Goal: Transaction & Acquisition: Purchase product/service

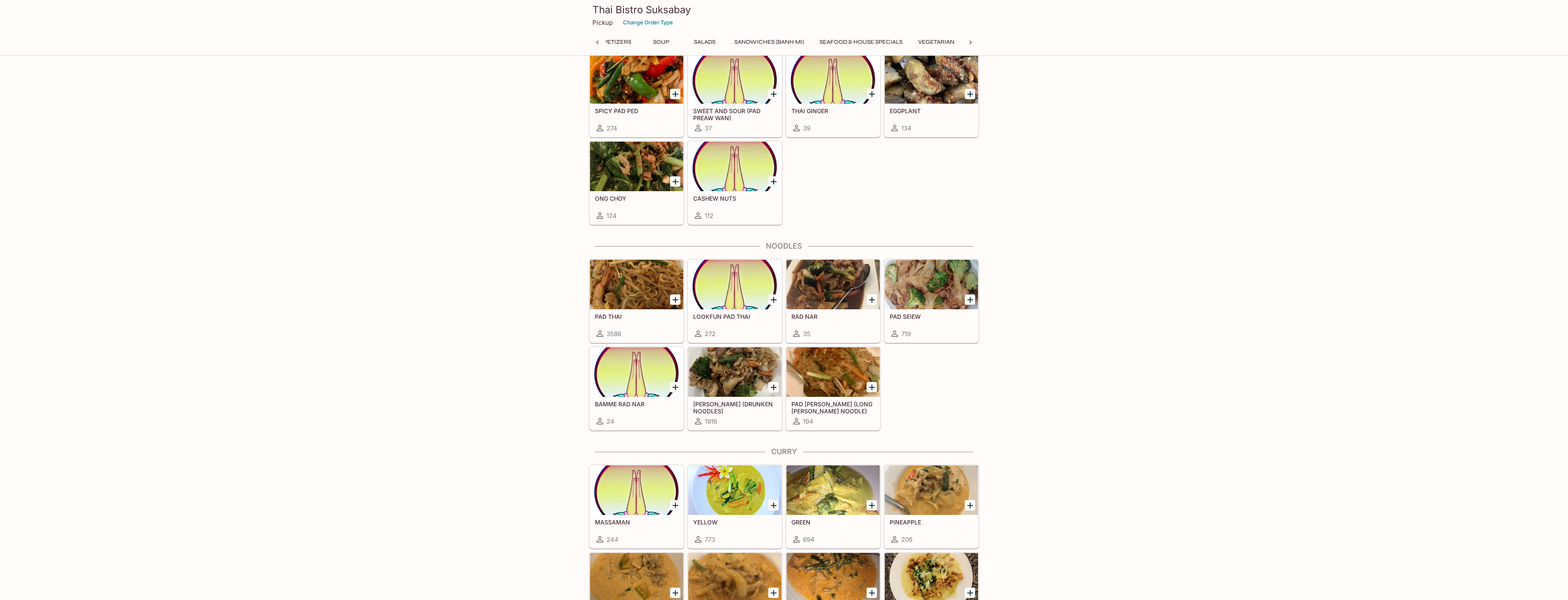
scroll to position [0, 159]
click at [637, 307] on div at bounding box center [636, 284] width 93 height 49
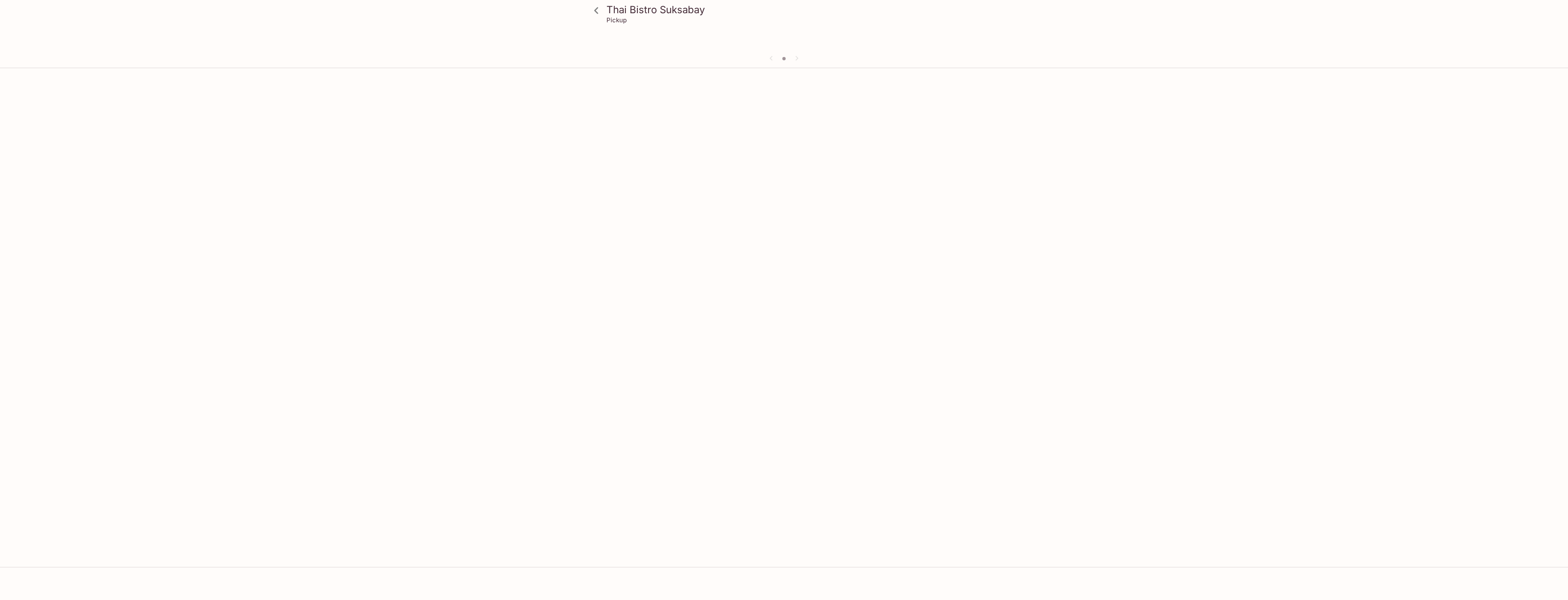
scroll to position [71, 0]
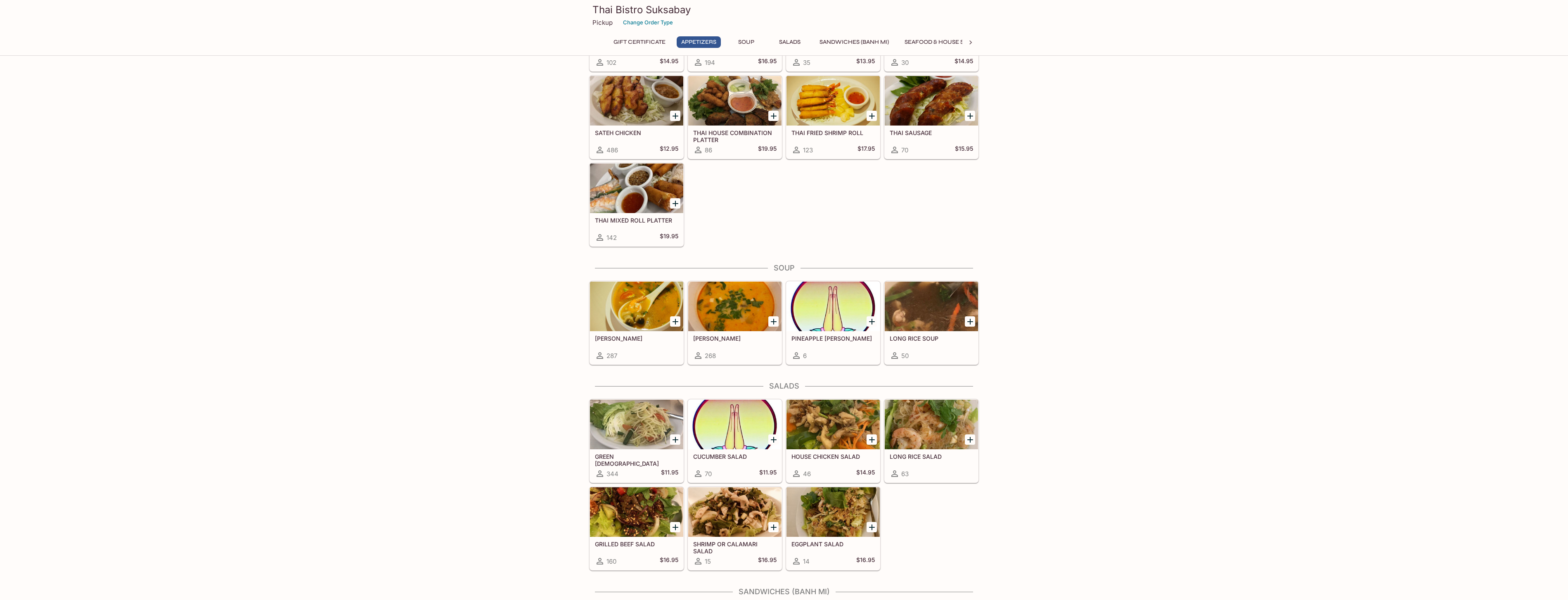
scroll to position [320, 0]
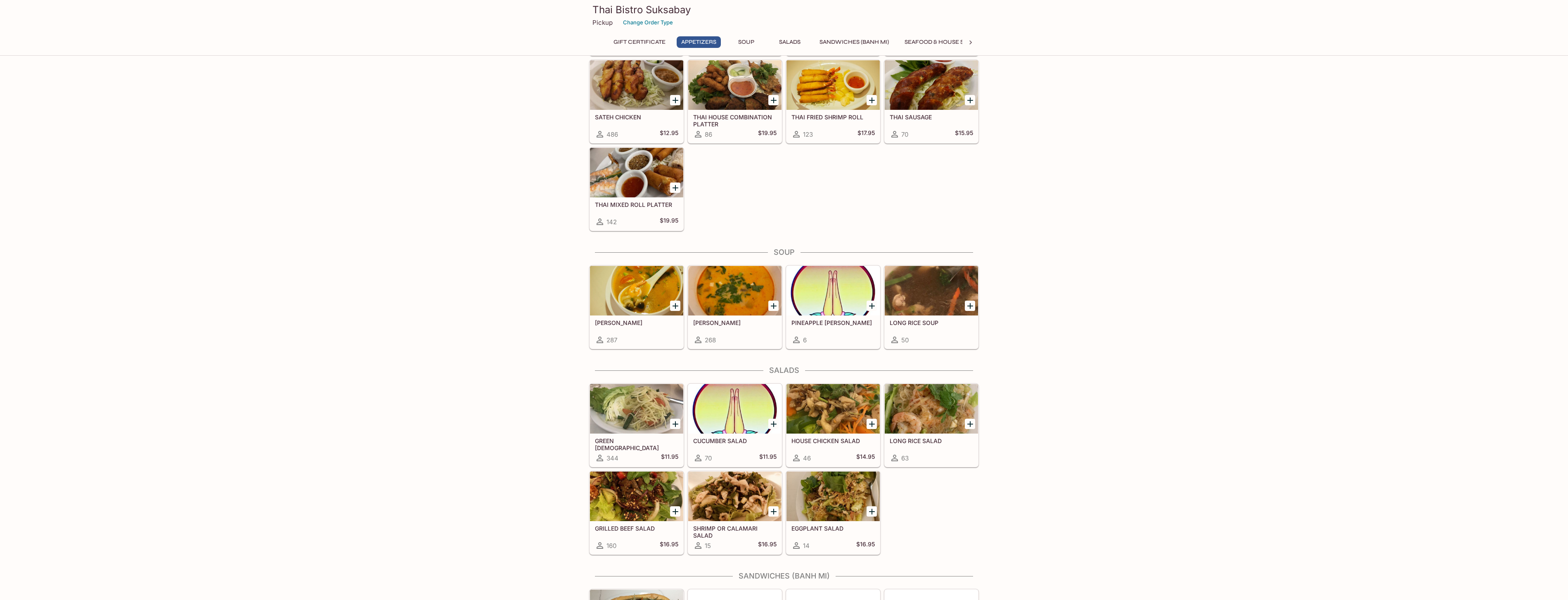
click at [749, 198] on div "SPRING ROLLS 1356 $9.95 THAI EGG ROLLS 785 $9.95 SUMMER ROLLS 654 $10.95 HOUSE …" at bounding box center [782, 56] width 393 height 350
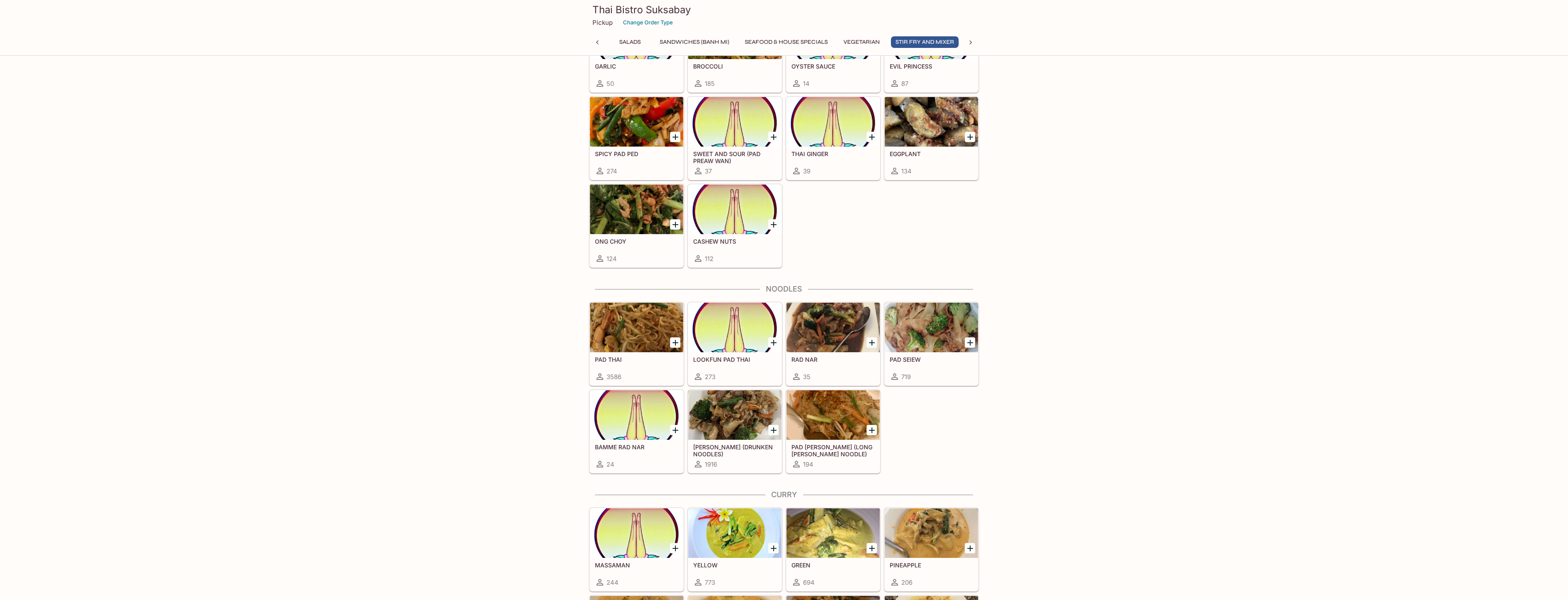
scroll to position [1668, 0]
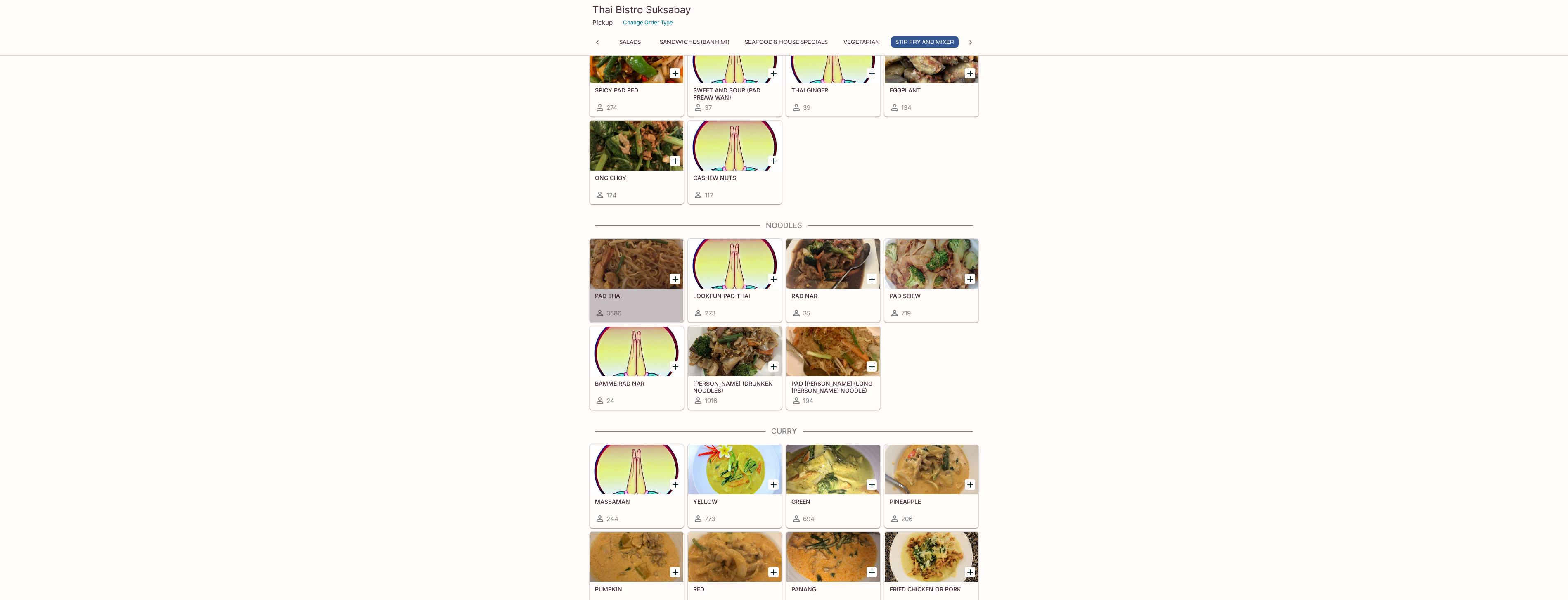
click at [647, 279] on div at bounding box center [636, 263] width 93 height 49
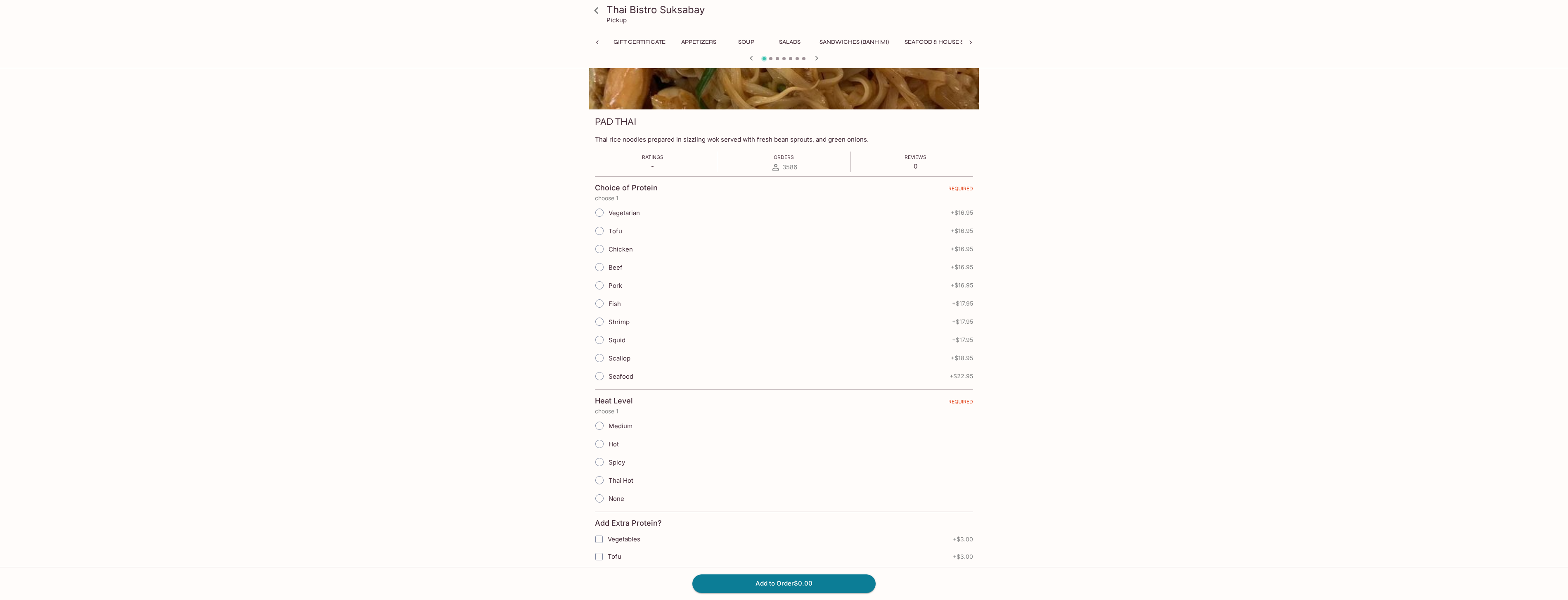
scroll to position [0, 204]
click at [602, 285] on input "Pork" at bounding box center [599, 285] width 17 height 17
radio input "true"
click at [600, 285] on input "Pork" at bounding box center [599, 285] width 17 height 17
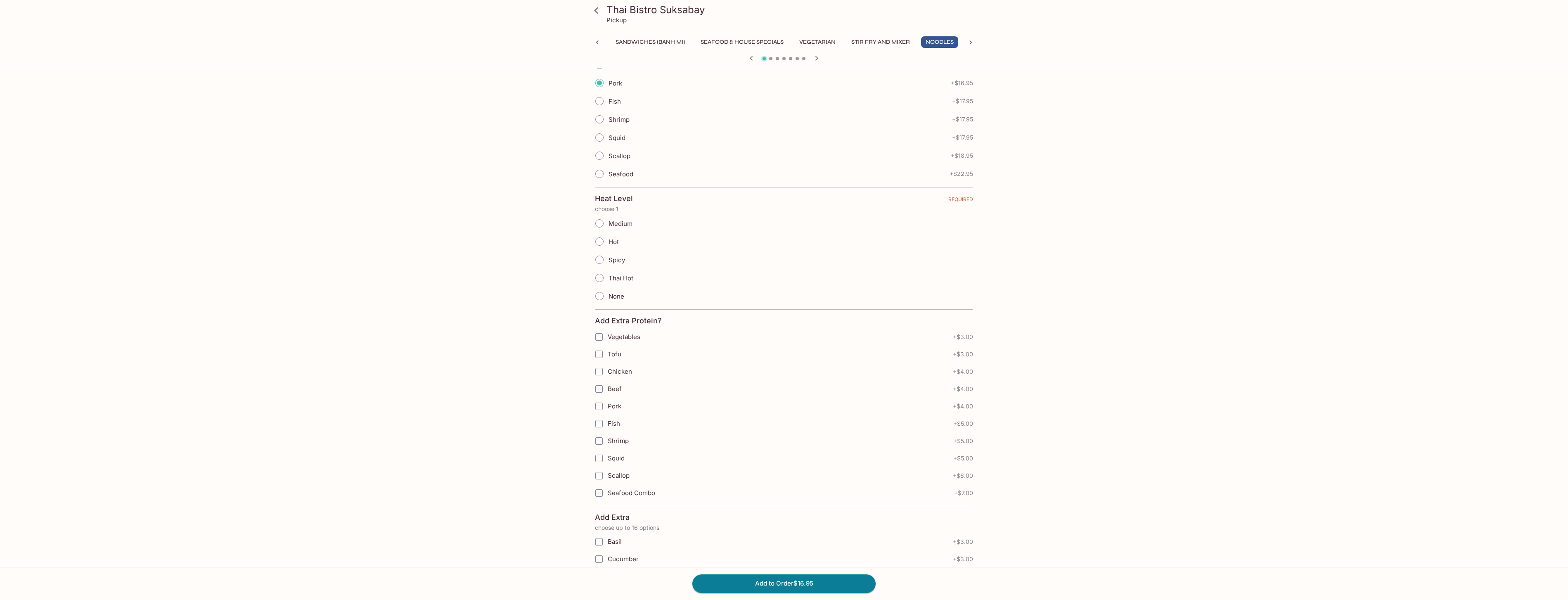
scroll to position [91, 0]
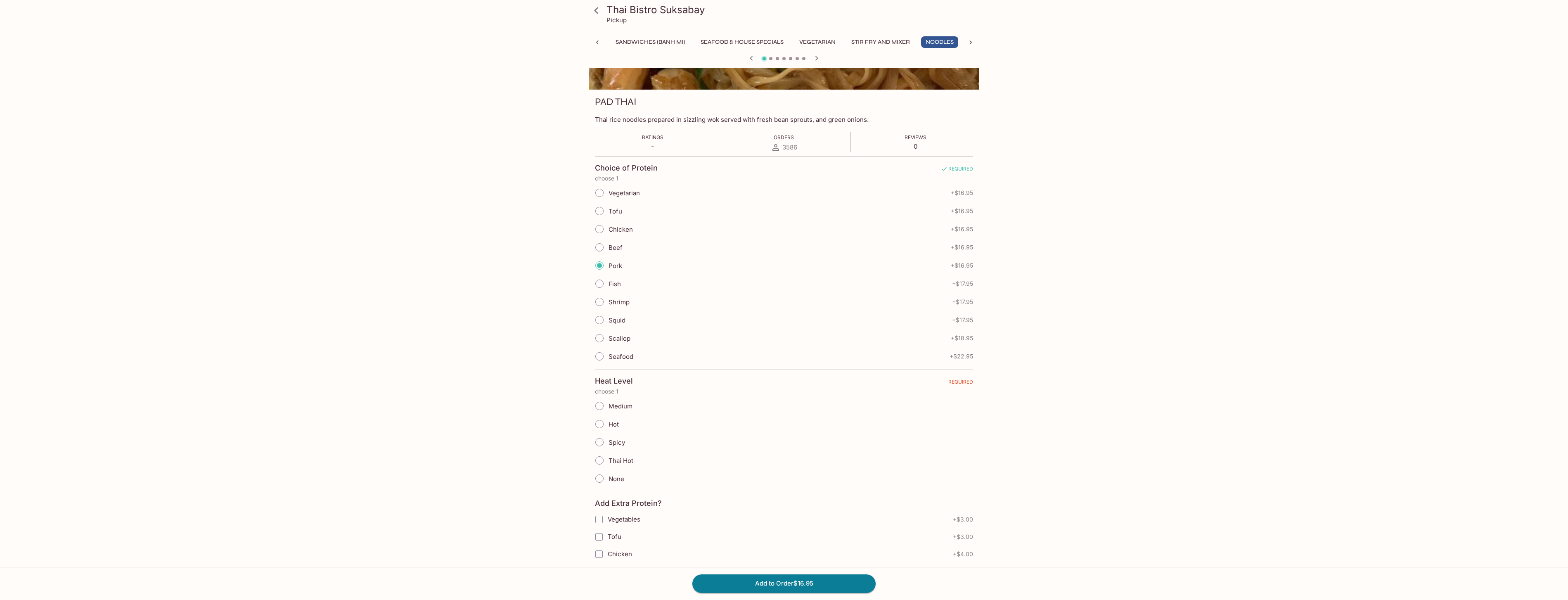
click at [595, 15] on icon at bounding box center [596, 10] width 15 height 15
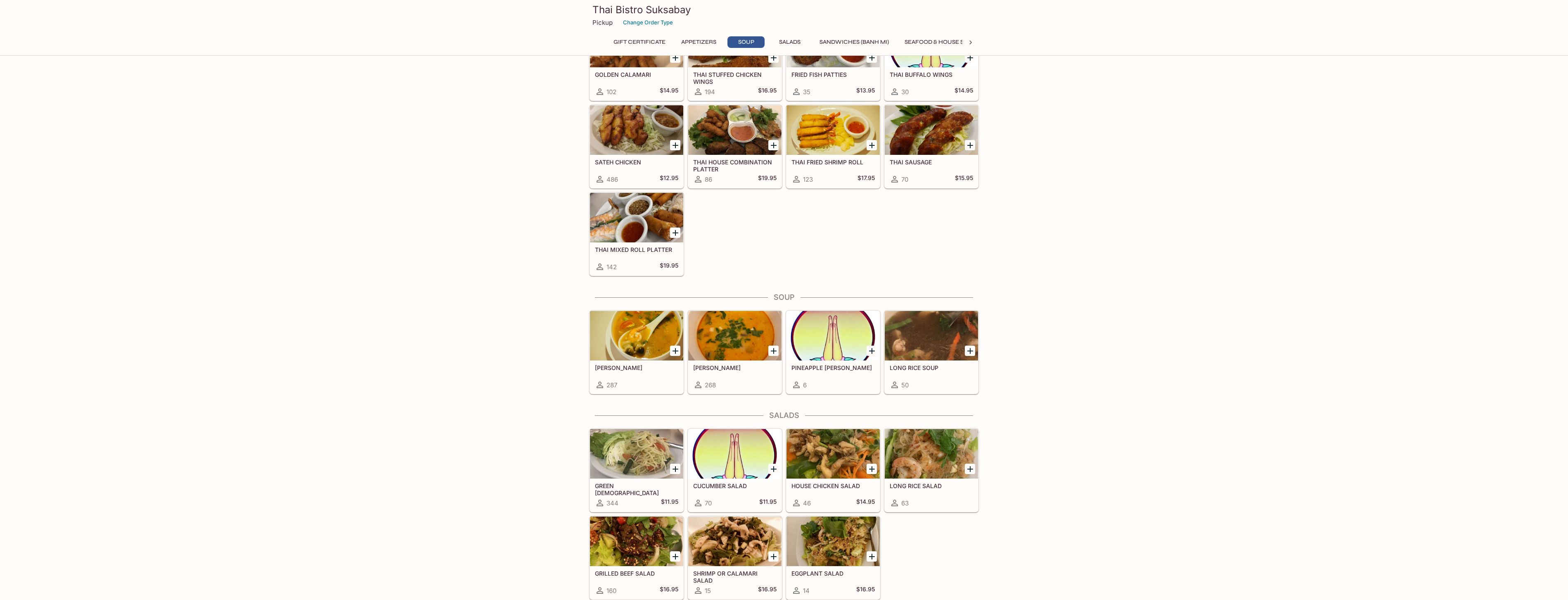
scroll to position [595, 0]
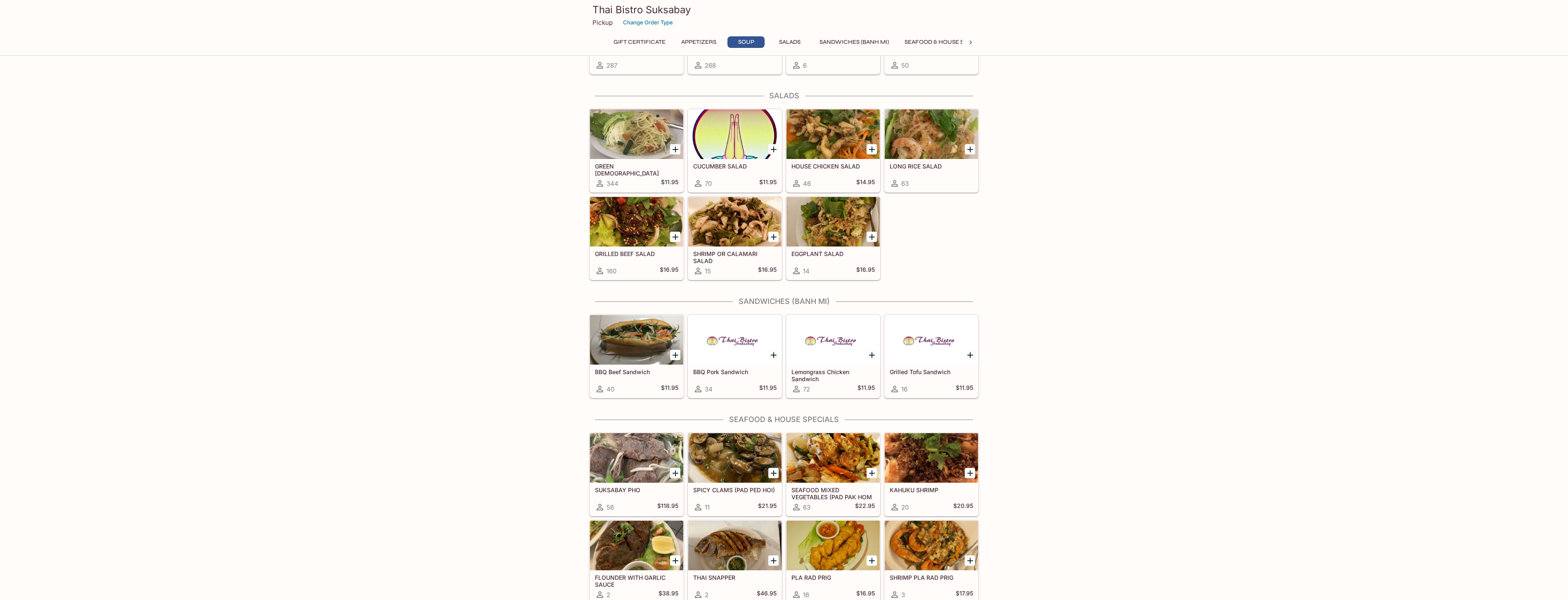
click at [830, 371] on h5 "Lemongrass Chicken Sandwich" at bounding box center [833, 375] width 83 height 13
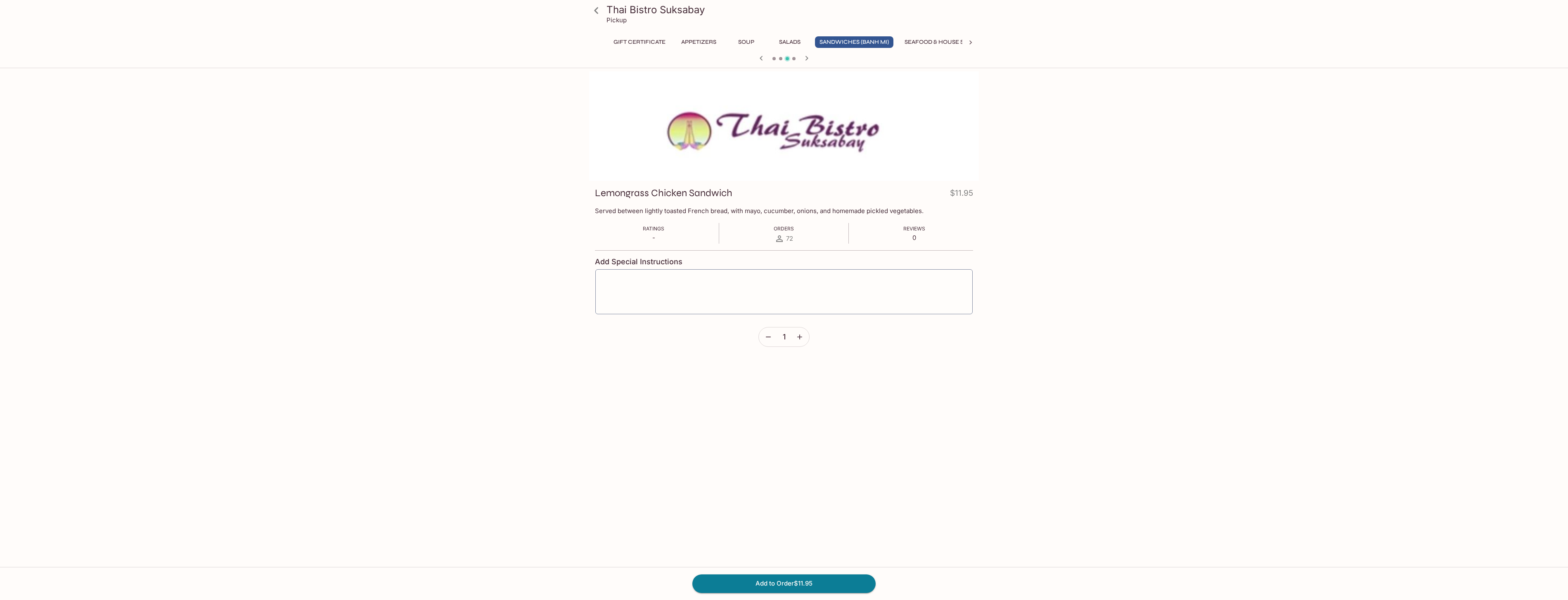
scroll to position [71, 0]
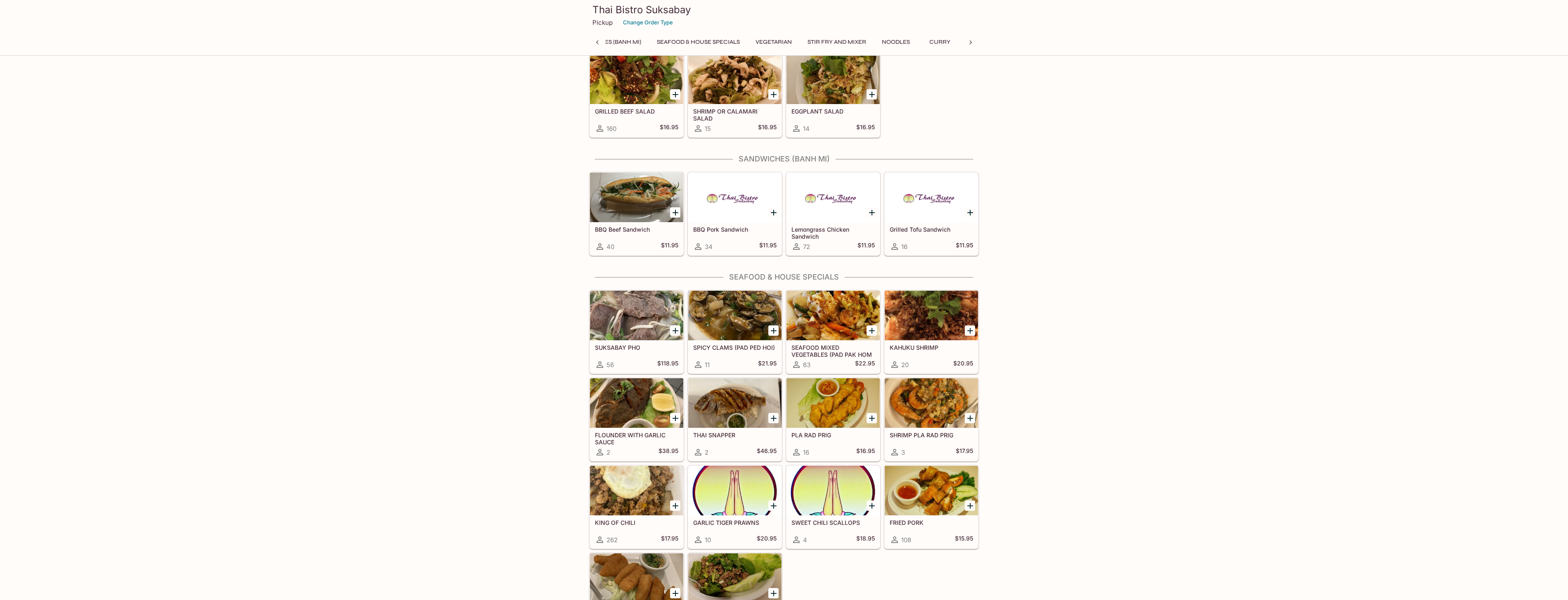
scroll to position [0, 166]
click at [734, 224] on div "BBQ Pork Sandwich 34 $11.95" at bounding box center [735, 238] width 93 height 33
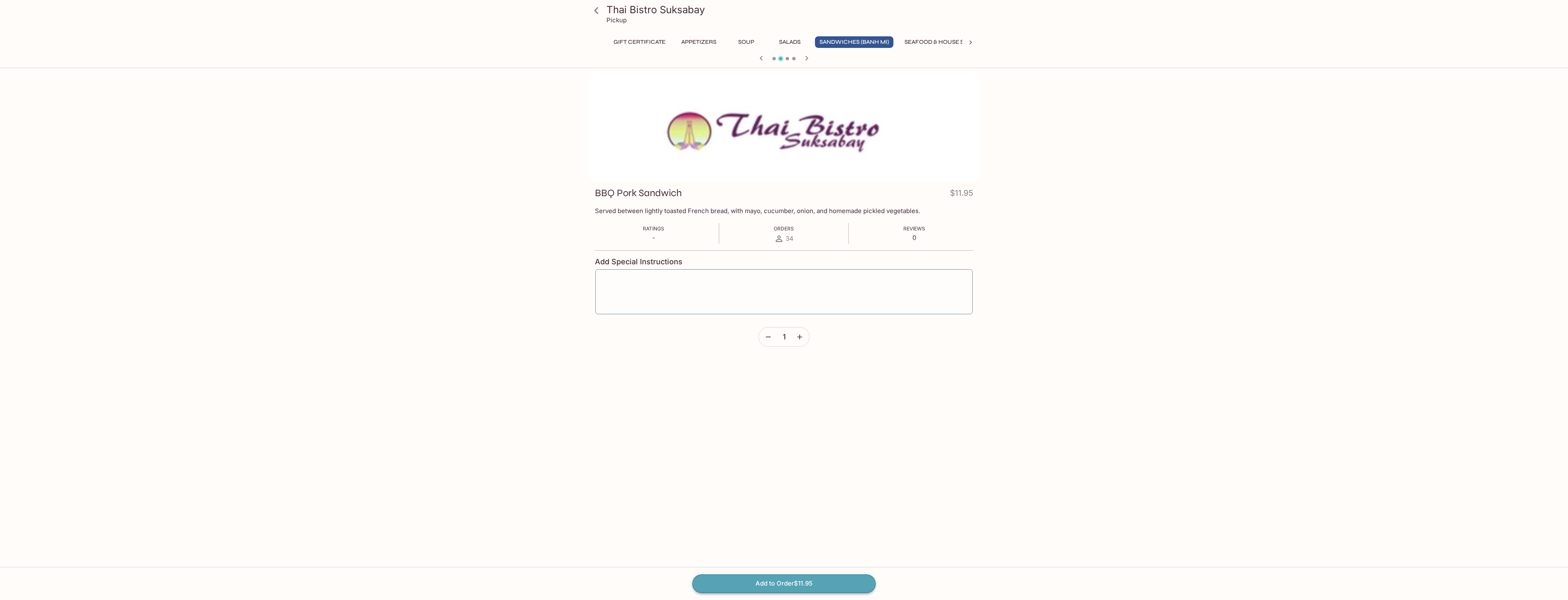
click at [800, 585] on button "Add to Order $11.95" at bounding box center [784, 584] width 183 height 18
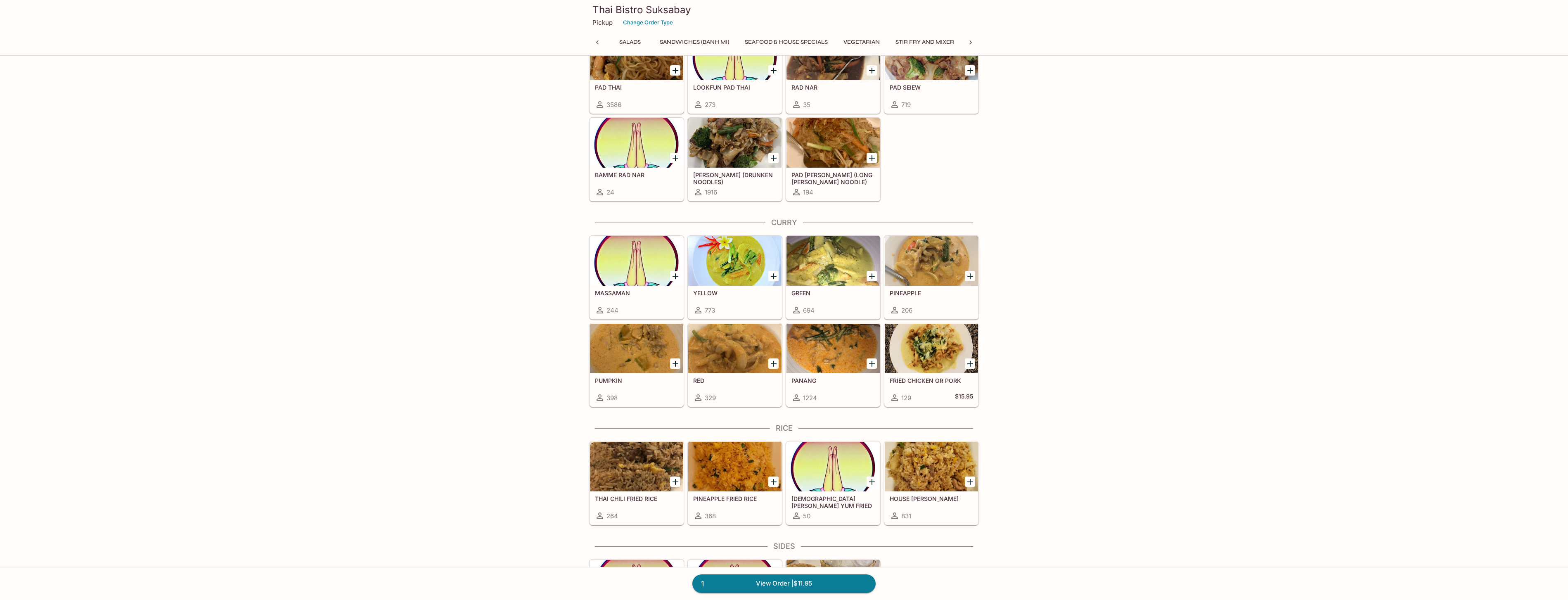
scroll to position [0, 204]
click at [633, 381] on h5 "PUMPKIN" at bounding box center [637, 380] width 83 height 7
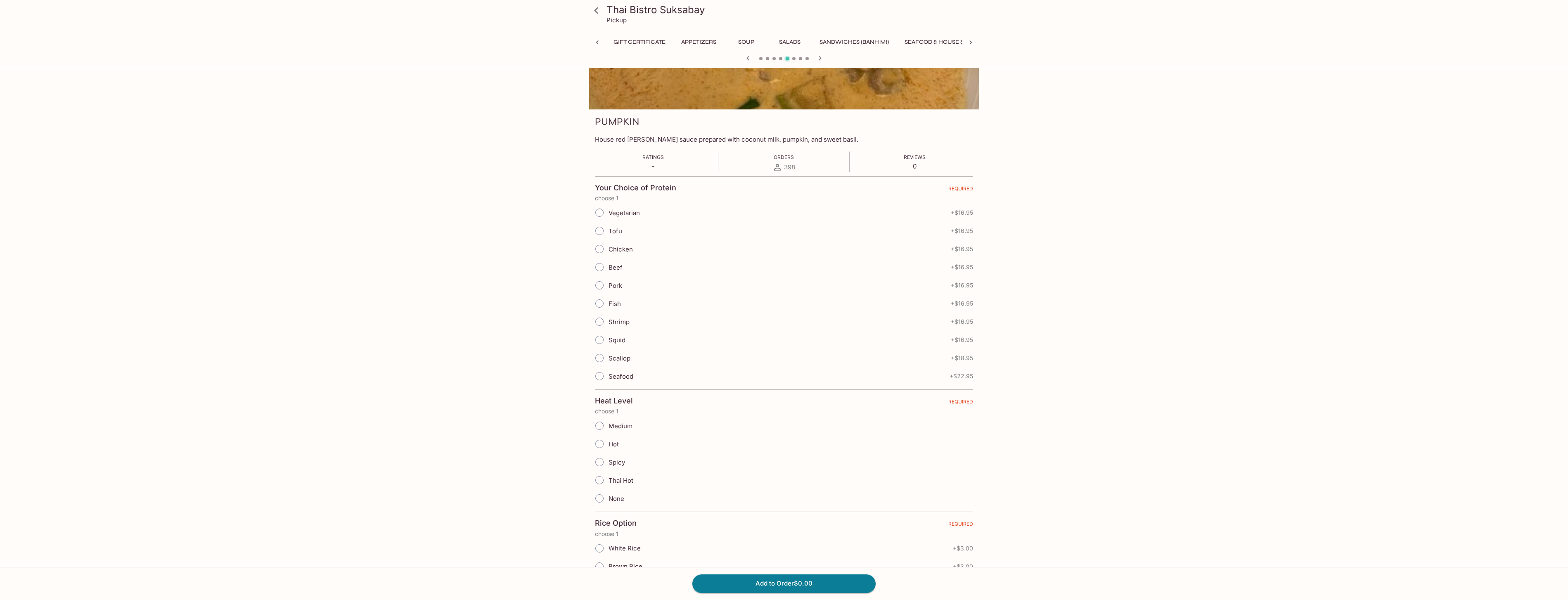
scroll to position [0, 247]
click at [598, 231] on input "Tofu" at bounding box center [599, 230] width 17 height 17
radio input "true"
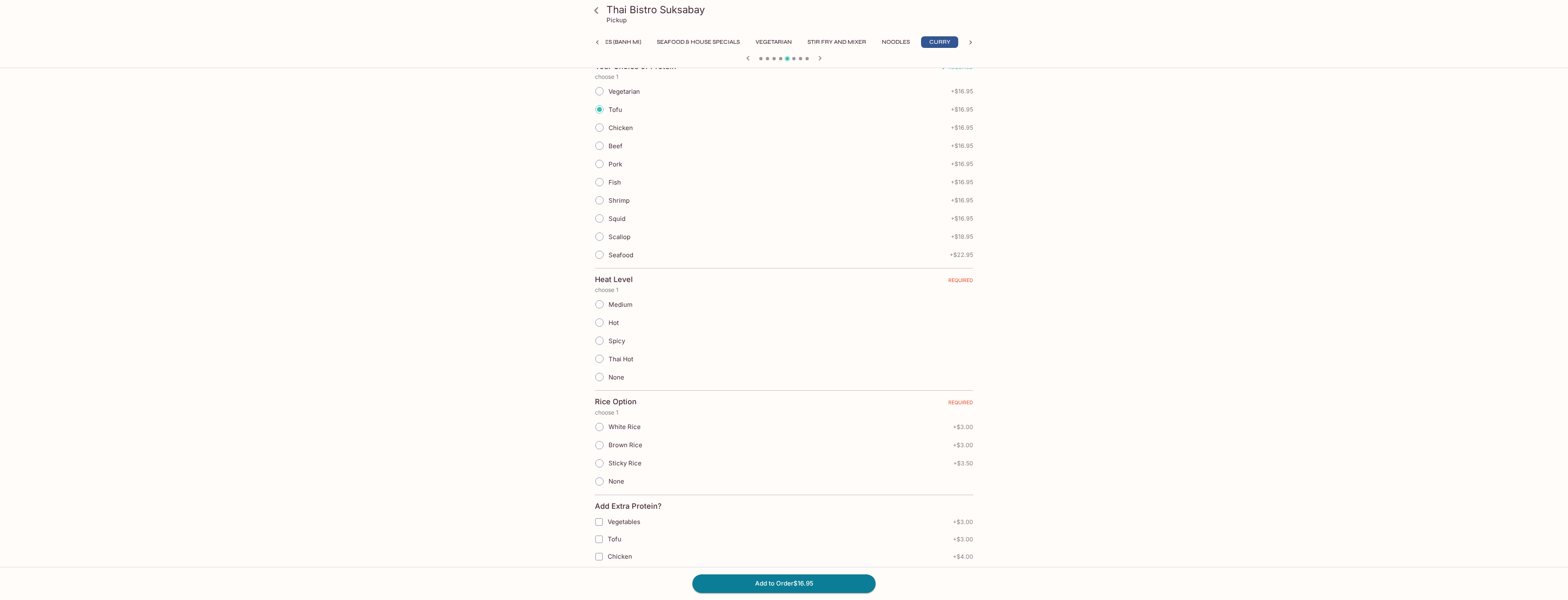
scroll to position [228, 0]
click at [599, 430] on input "Sticky Rice" at bounding box center [599, 428] width 17 height 17
radio input "true"
click at [598, 337] on input "Medium" at bounding box center [599, 336] width 17 height 17
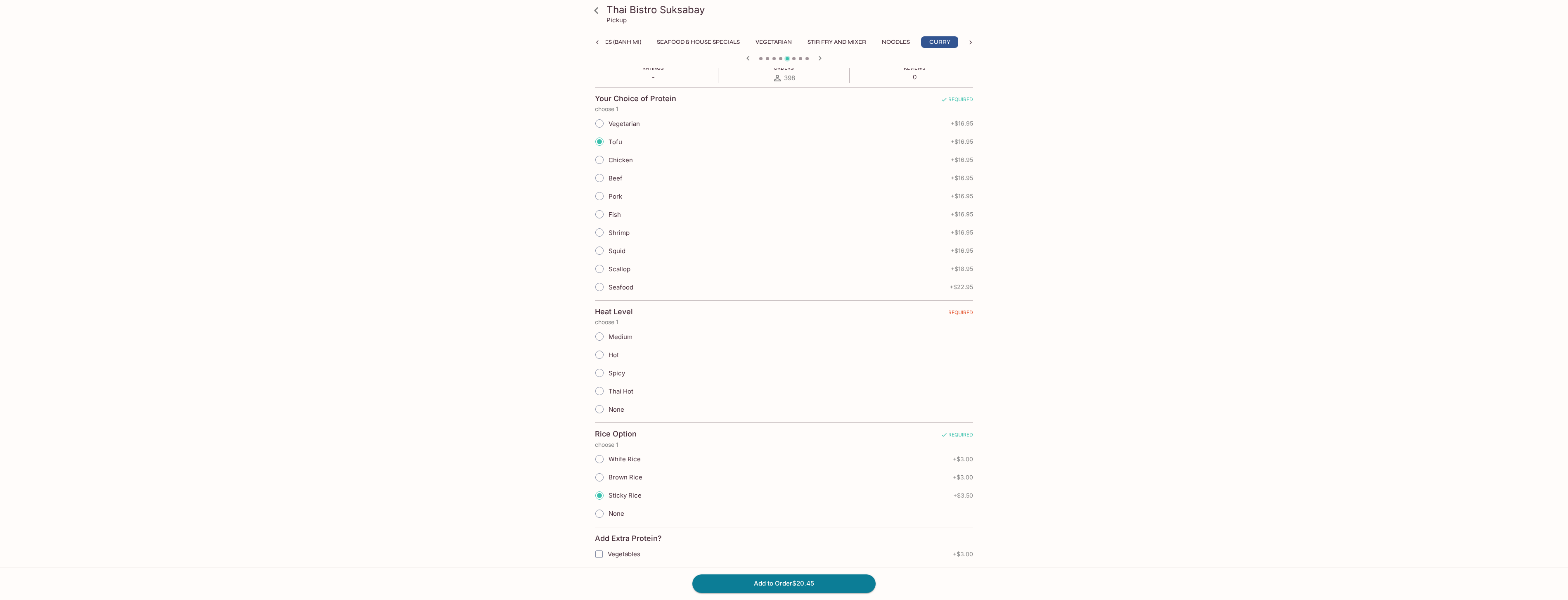
radio input "true"
click at [825, 581] on button "Add to Order $20.45" at bounding box center [784, 584] width 183 height 18
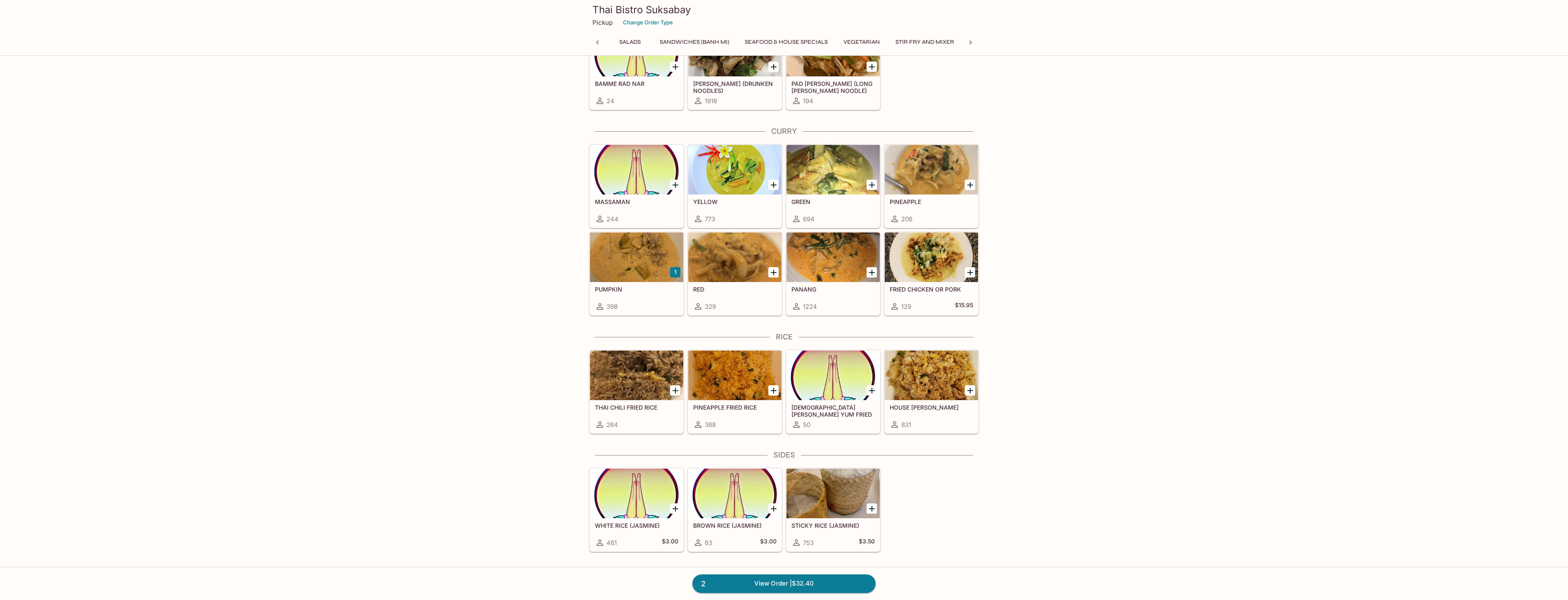
scroll to position [0, 204]
click at [724, 194] on div at bounding box center [735, 169] width 93 height 49
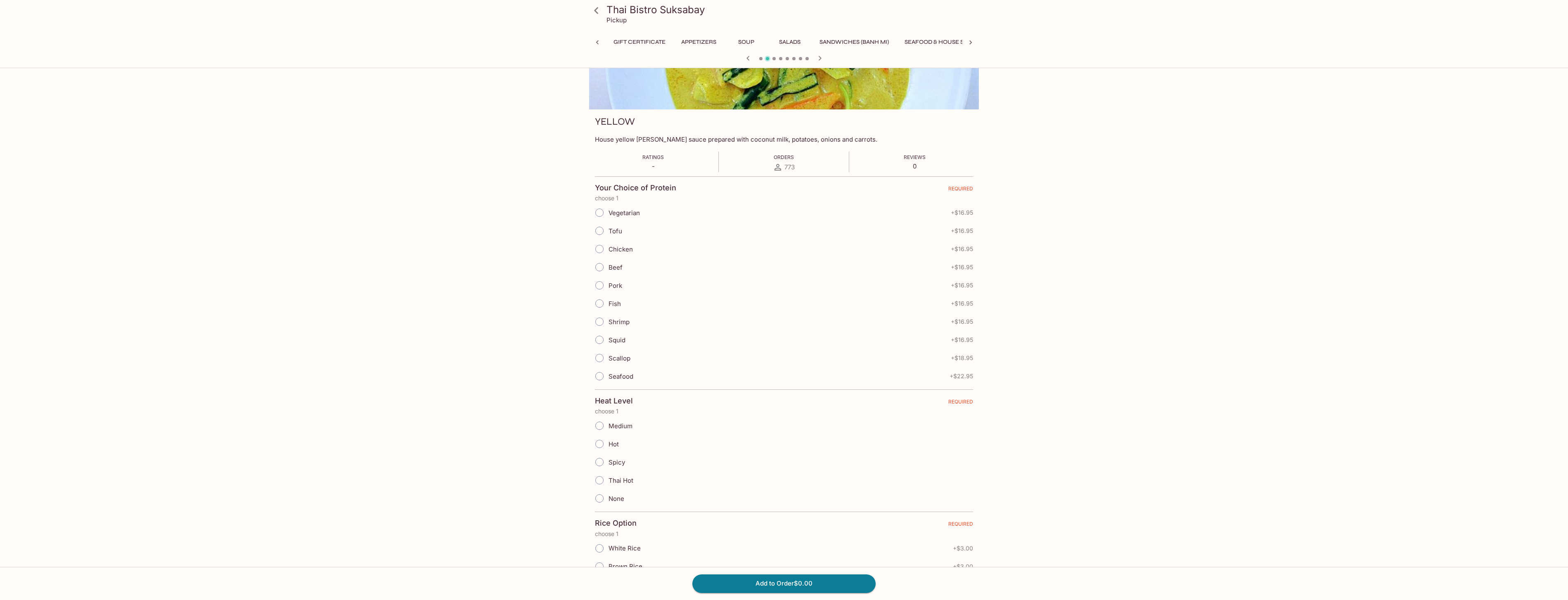
scroll to position [0, 247]
click at [601, 252] on input "Chicken" at bounding box center [599, 249] width 17 height 17
radio input "true"
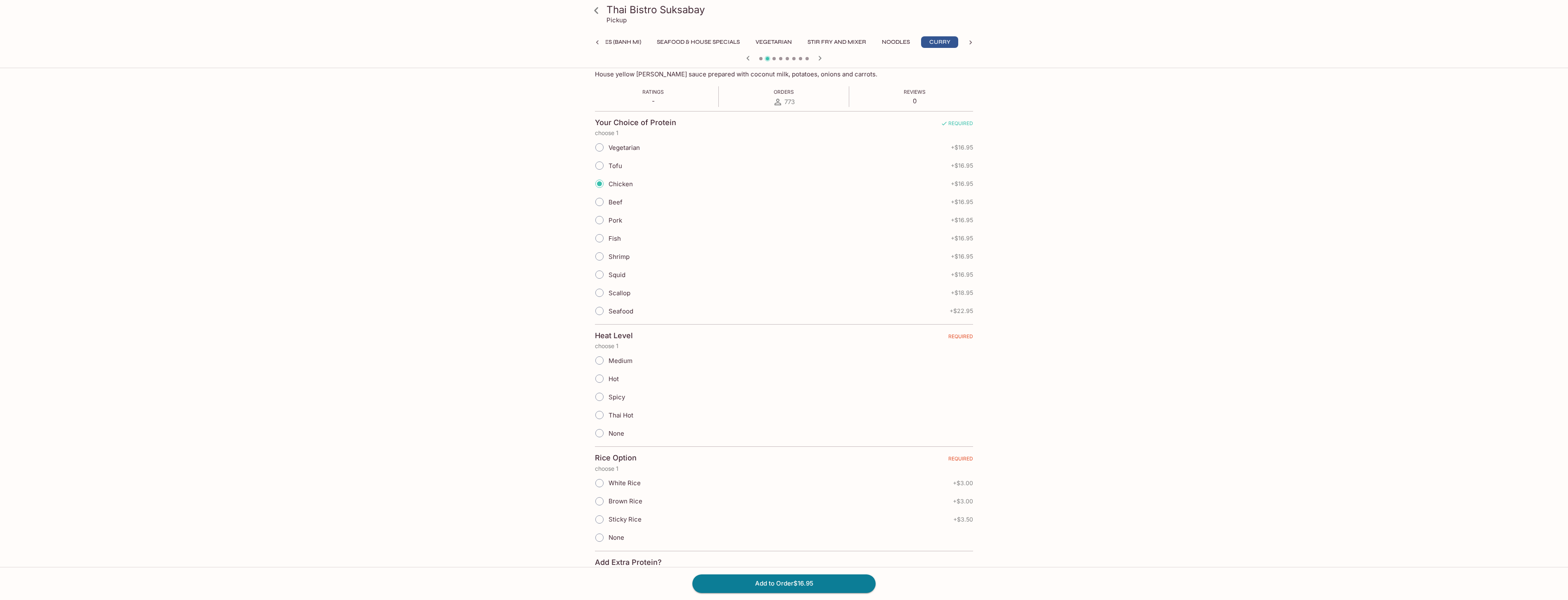
click at [601, 380] on input "Hot" at bounding box center [599, 378] width 17 height 17
radio input "true"
click at [599, 302] on input "White Rice" at bounding box center [599, 301] width 17 height 17
radio input "true"
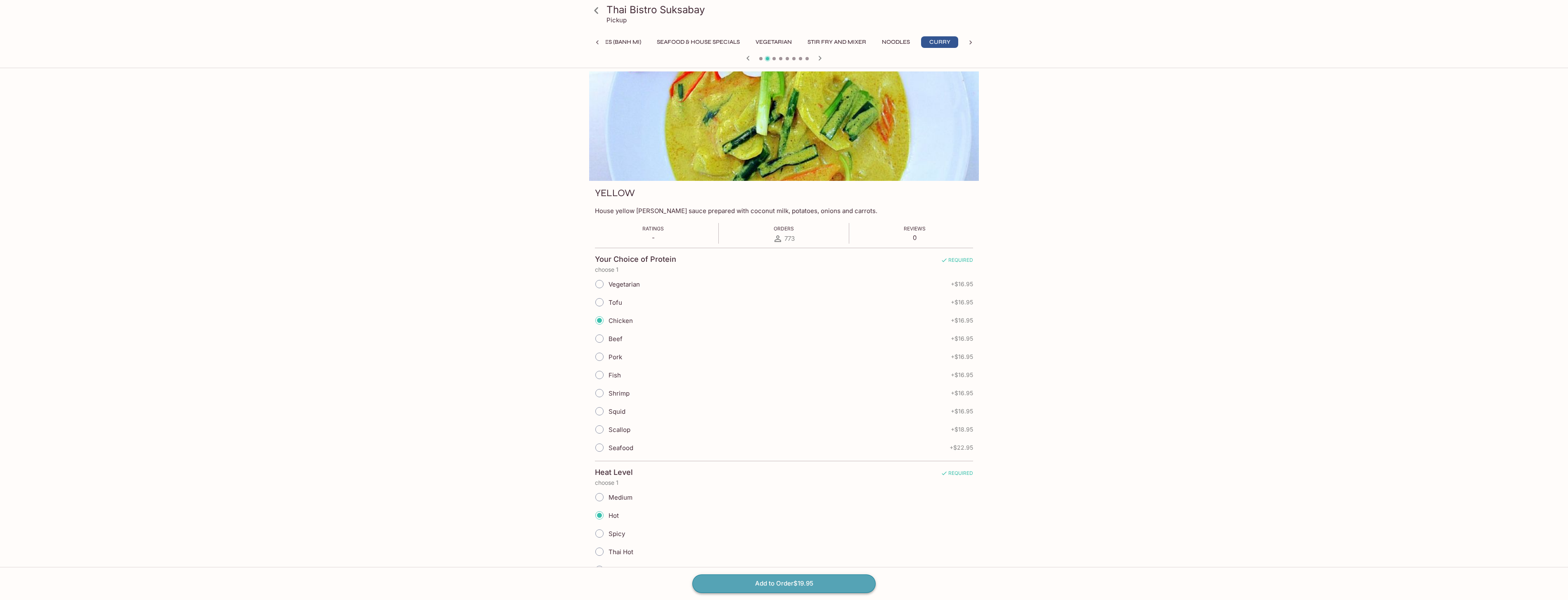
click at [797, 588] on button "Add to Order $19.95" at bounding box center [784, 584] width 183 height 18
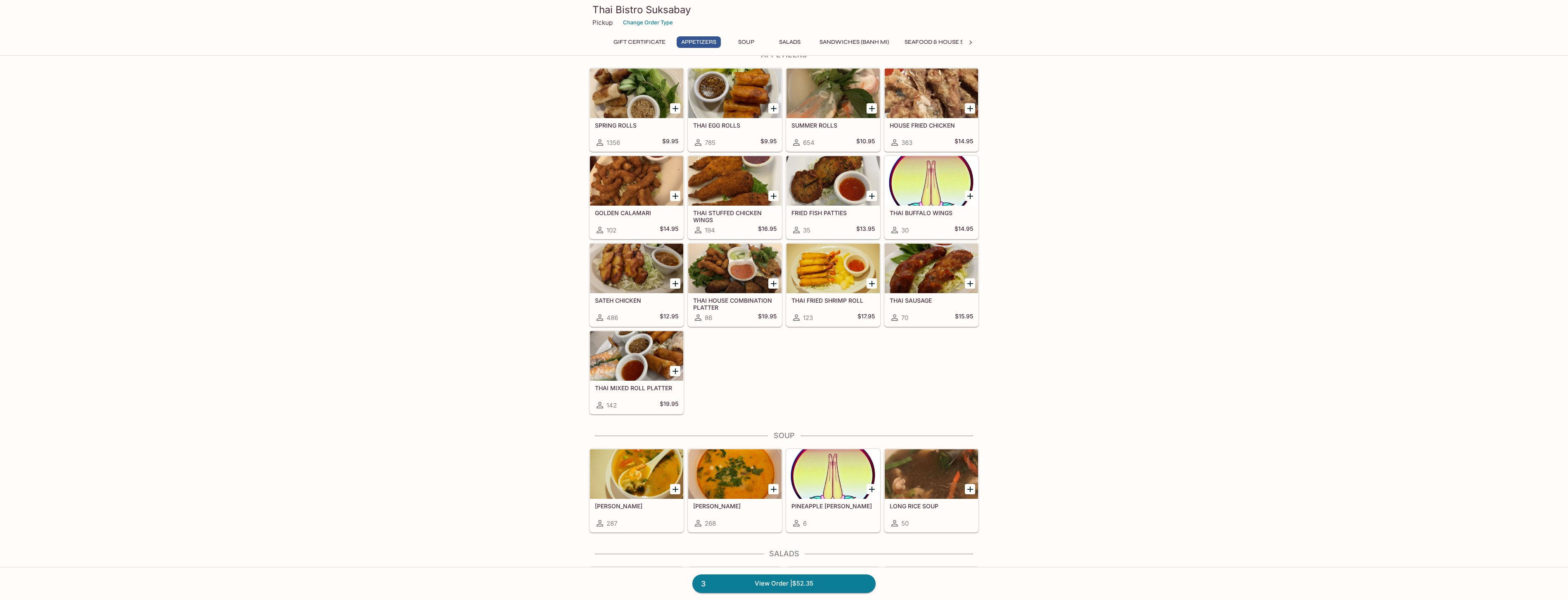
scroll to position [45, 0]
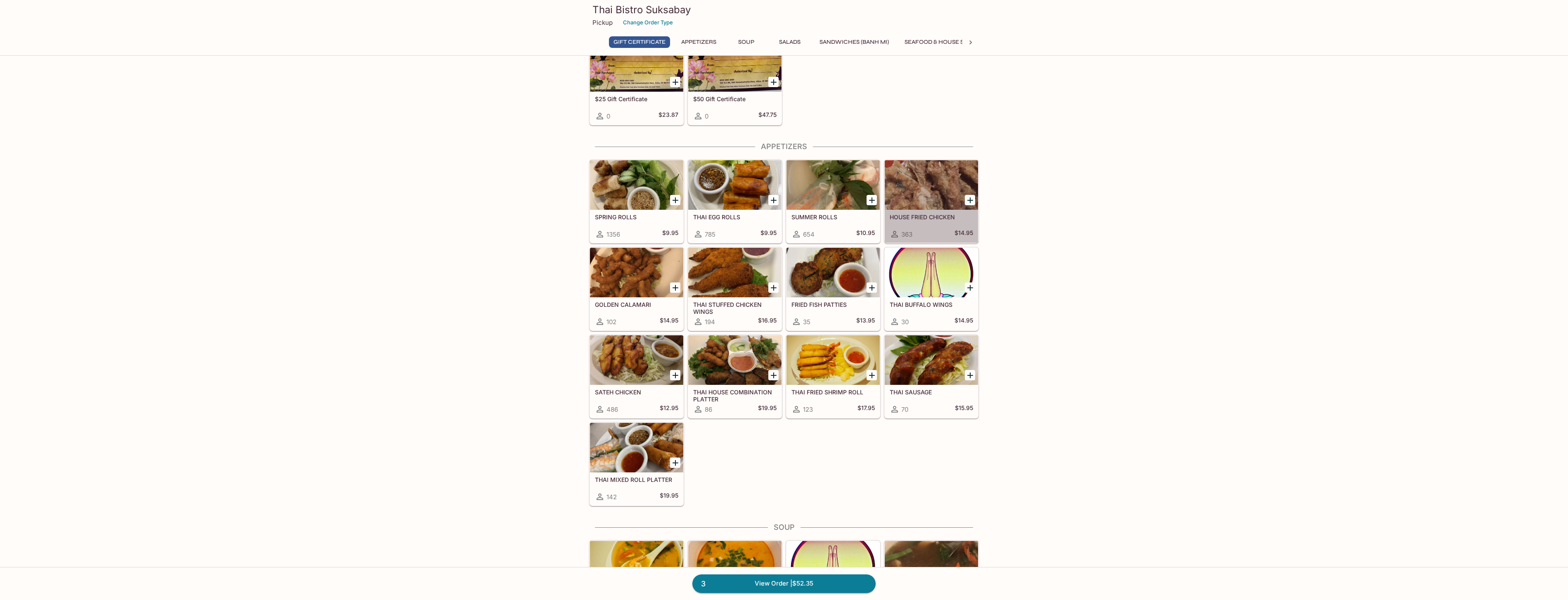
click at [933, 208] on div at bounding box center [931, 185] width 93 height 49
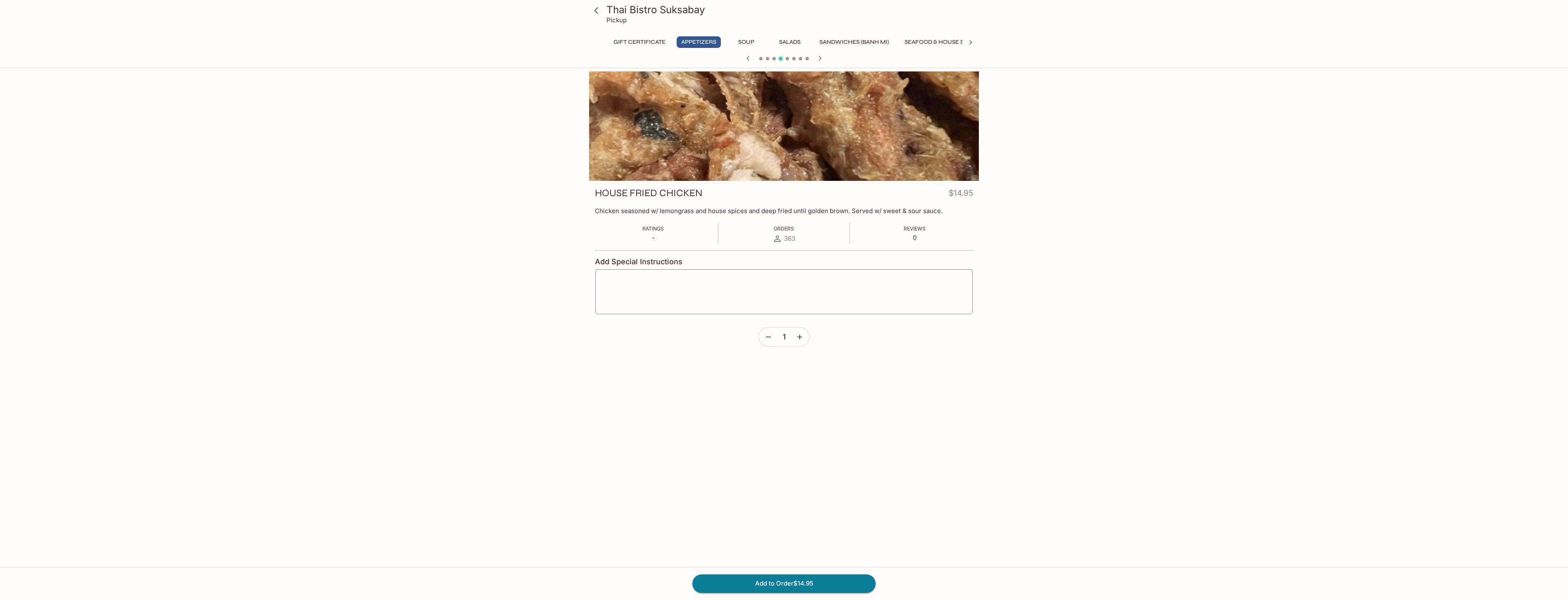
click at [822, 576] on button "Add to Order $14.95" at bounding box center [784, 584] width 183 height 18
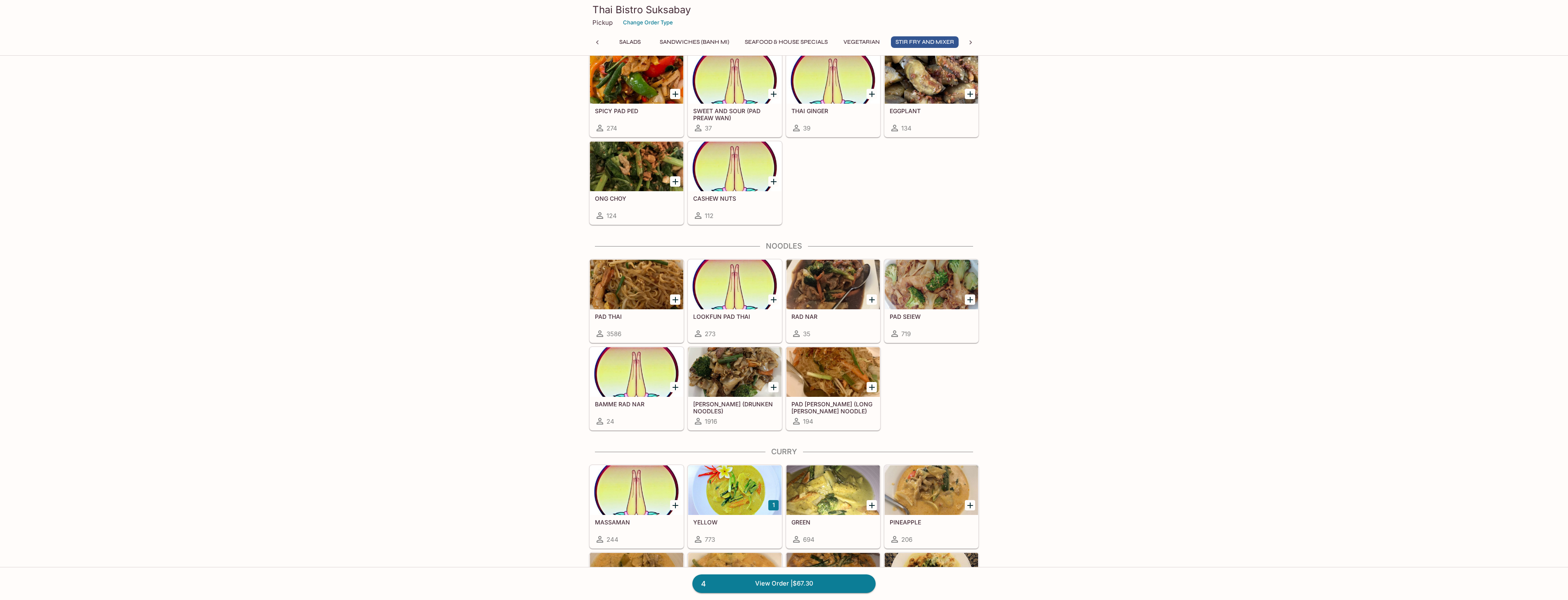
scroll to position [1739, 0]
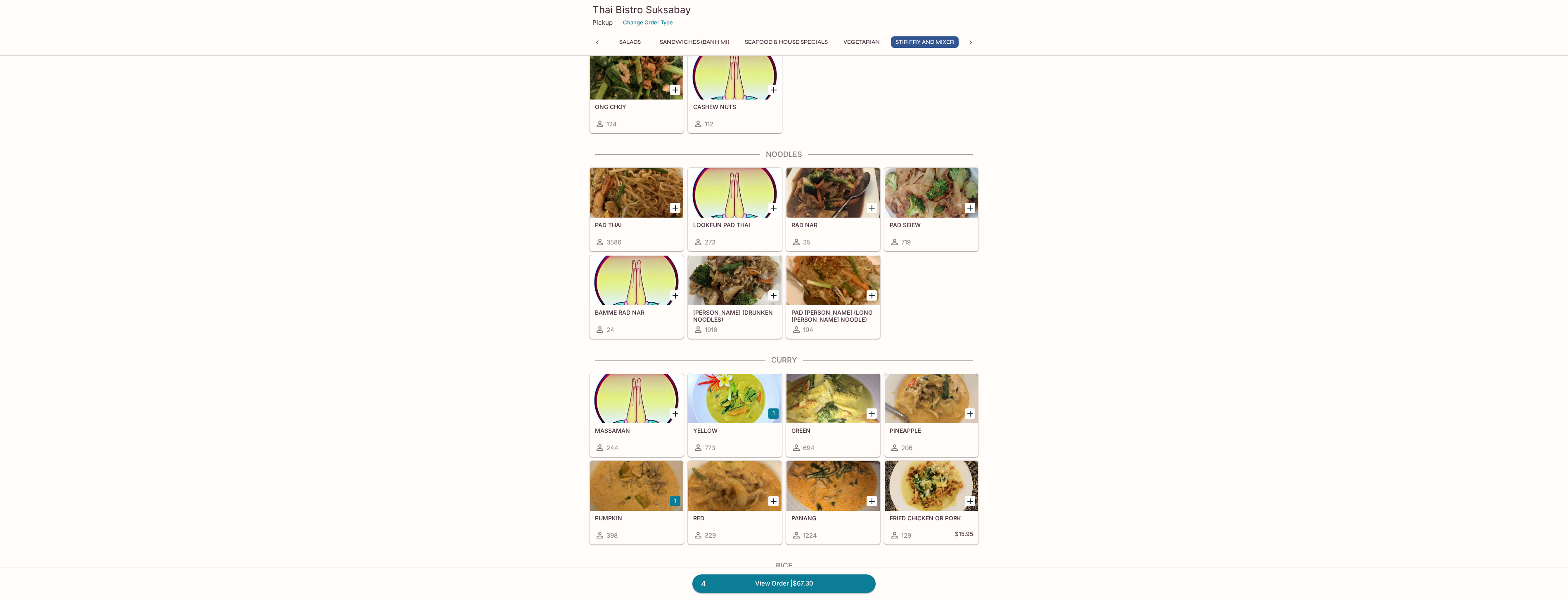
click at [650, 222] on h5 "PAD THAI" at bounding box center [637, 224] width 83 height 7
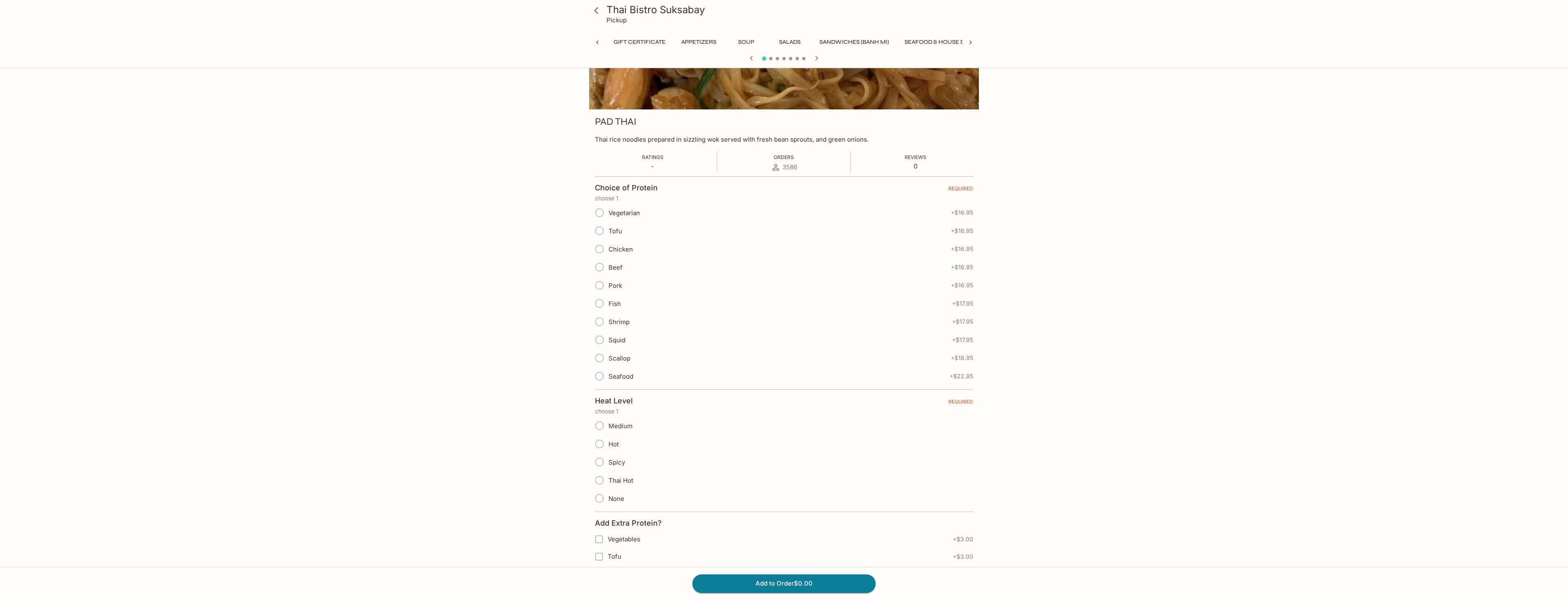
scroll to position [0, 204]
click at [598, 288] on input "Pork" at bounding box center [599, 285] width 17 height 17
radio input "true"
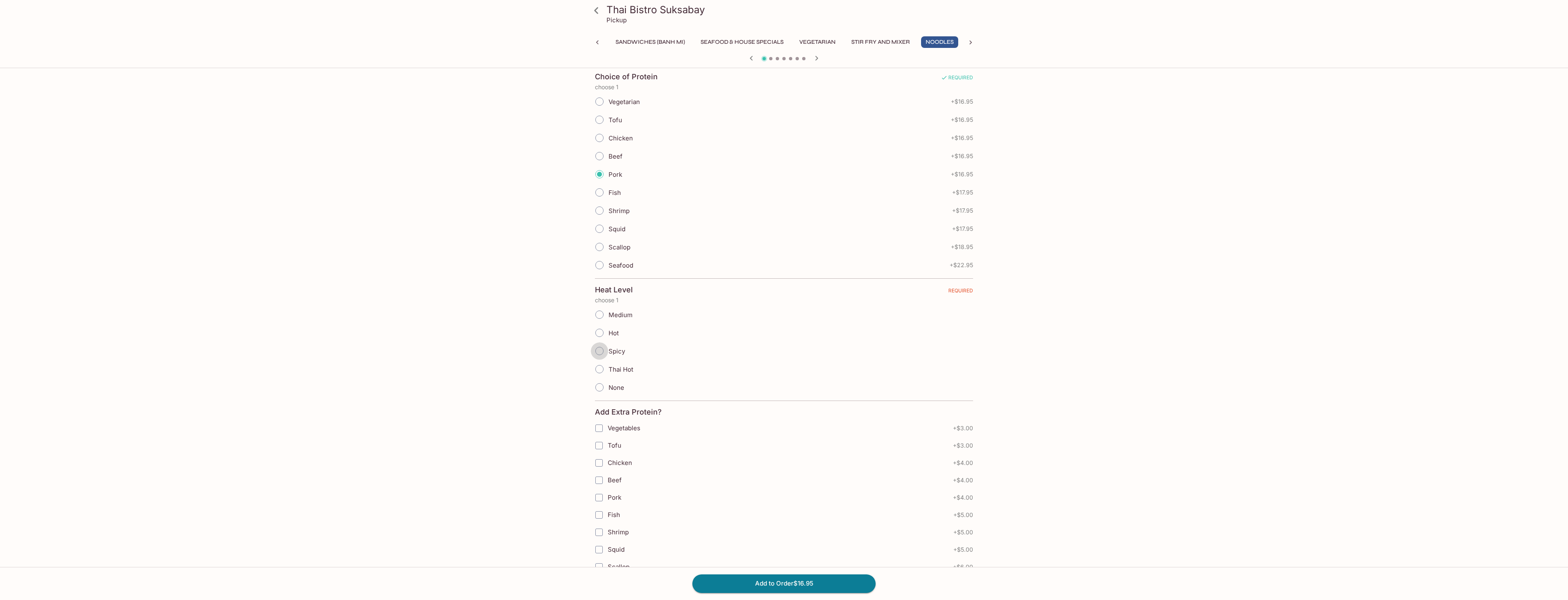
click at [599, 351] on input "Spicy" at bounding box center [599, 351] width 17 height 17
radio input "true"
click at [830, 584] on button "Add to Order $16.95" at bounding box center [784, 584] width 183 height 18
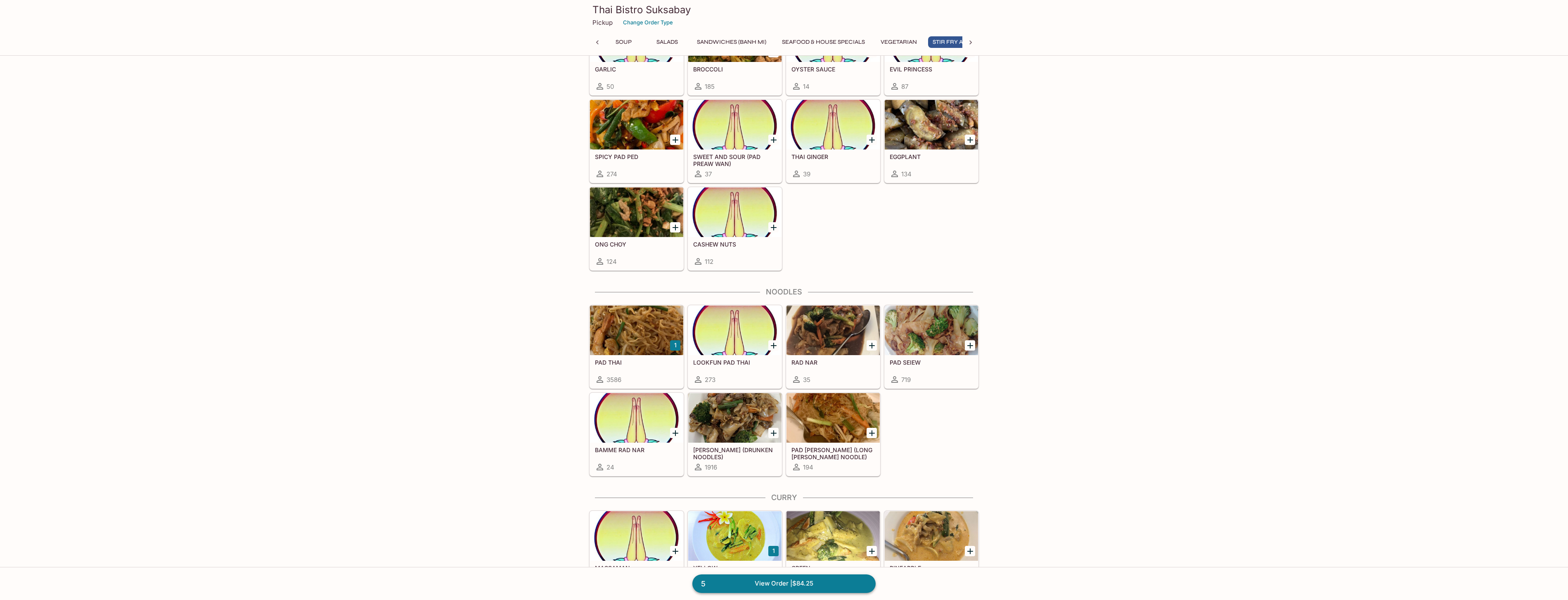
scroll to position [0, 159]
click at [818, 580] on link "5 View Order | $84.25" at bounding box center [784, 584] width 183 height 18
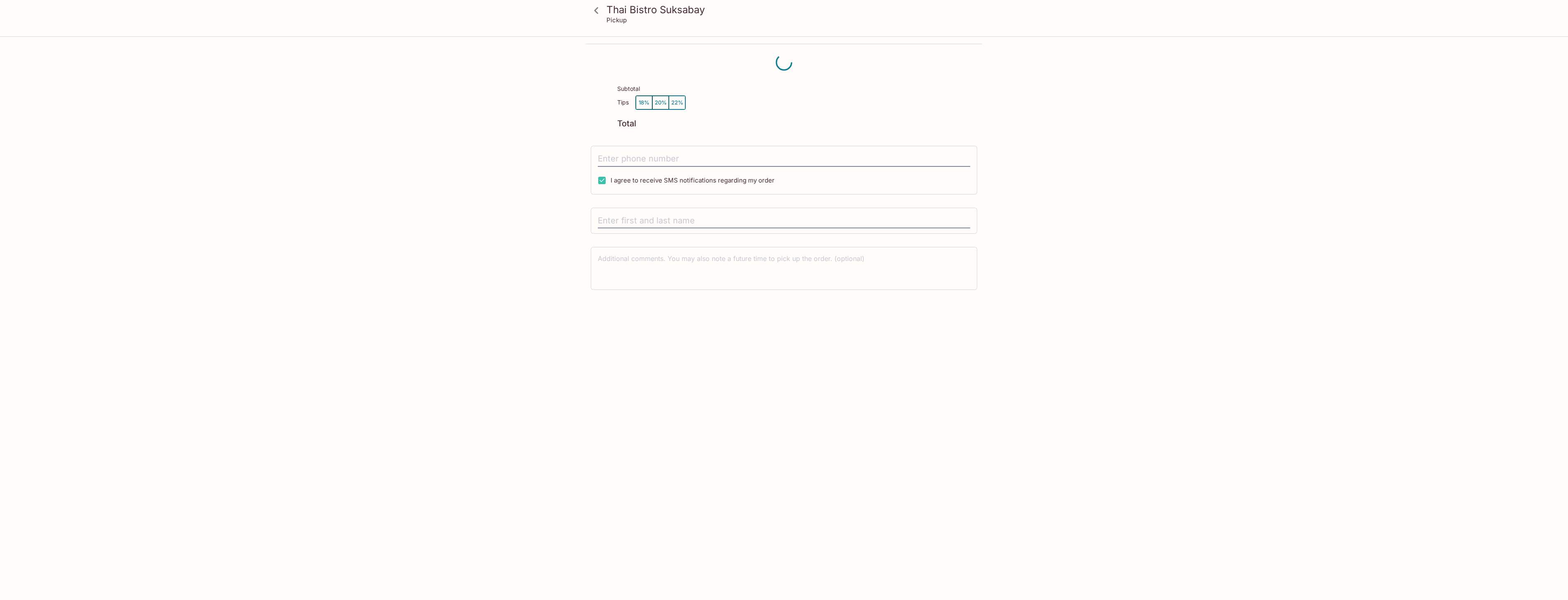
scroll to position [37, 0]
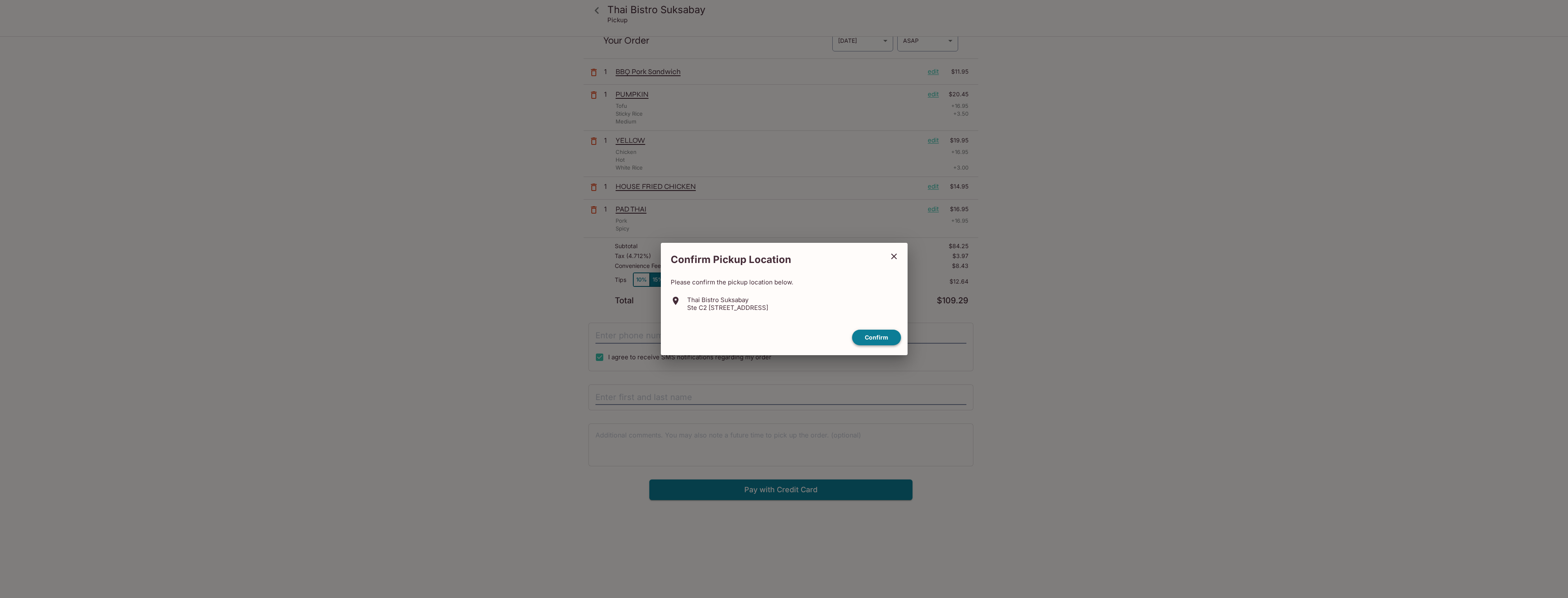
click at [889, 338] on button "Confirm" at bounding box center [877, 337] width 49 height 16
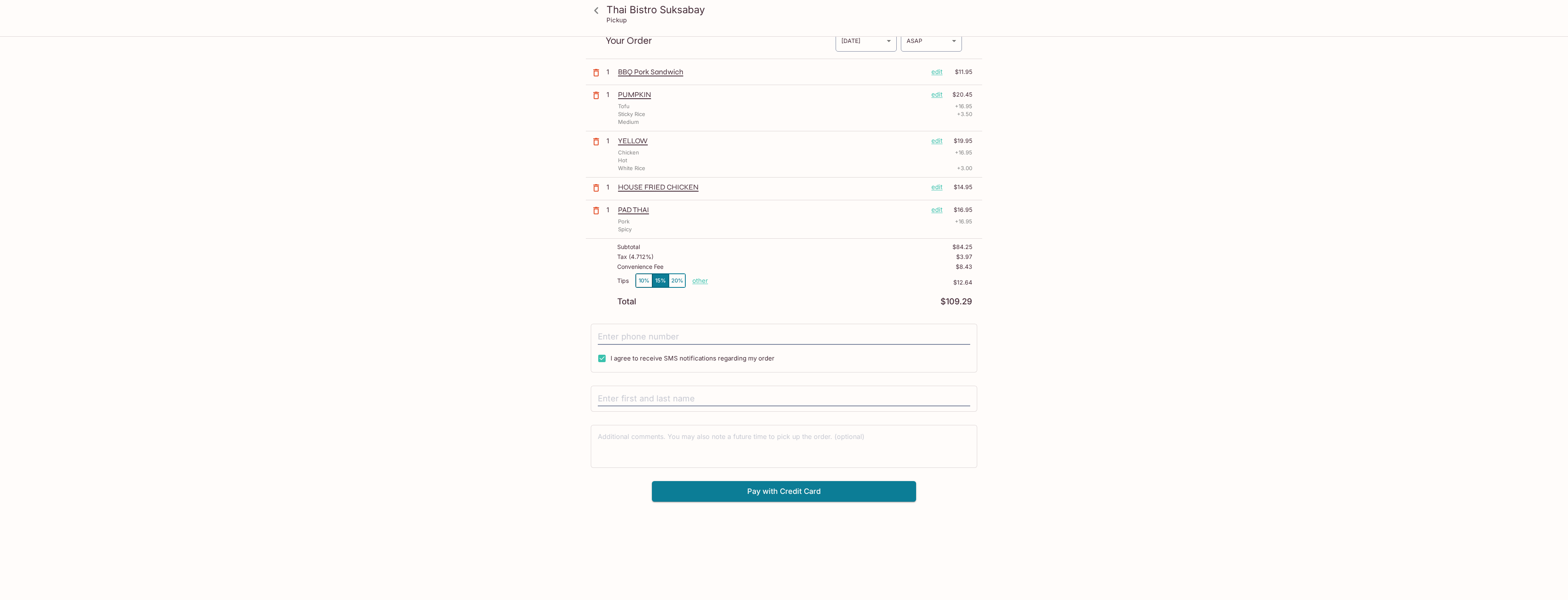
click at [705, 279] on p "other" at bounding box center [700, 280] width 16 height 8
drag, startPoint x: 738, startPoint y: 280, endPoint x: 801, endPoint y: 281, distance: 63.0
click at [801, 281] on div "Tips 10% 15% 20% Done 12.64 $12.64" at bounding box center [794, 285] width 355 height 24
type input "0.00"
click at [1126, 349] on div "Thai Bistro Suksabay Pickup Thai Bistro Suksabay Ste C2 98, [STREET_ADDRESS] Yo…" at bounding box center [784, 300] width 1568 height 600
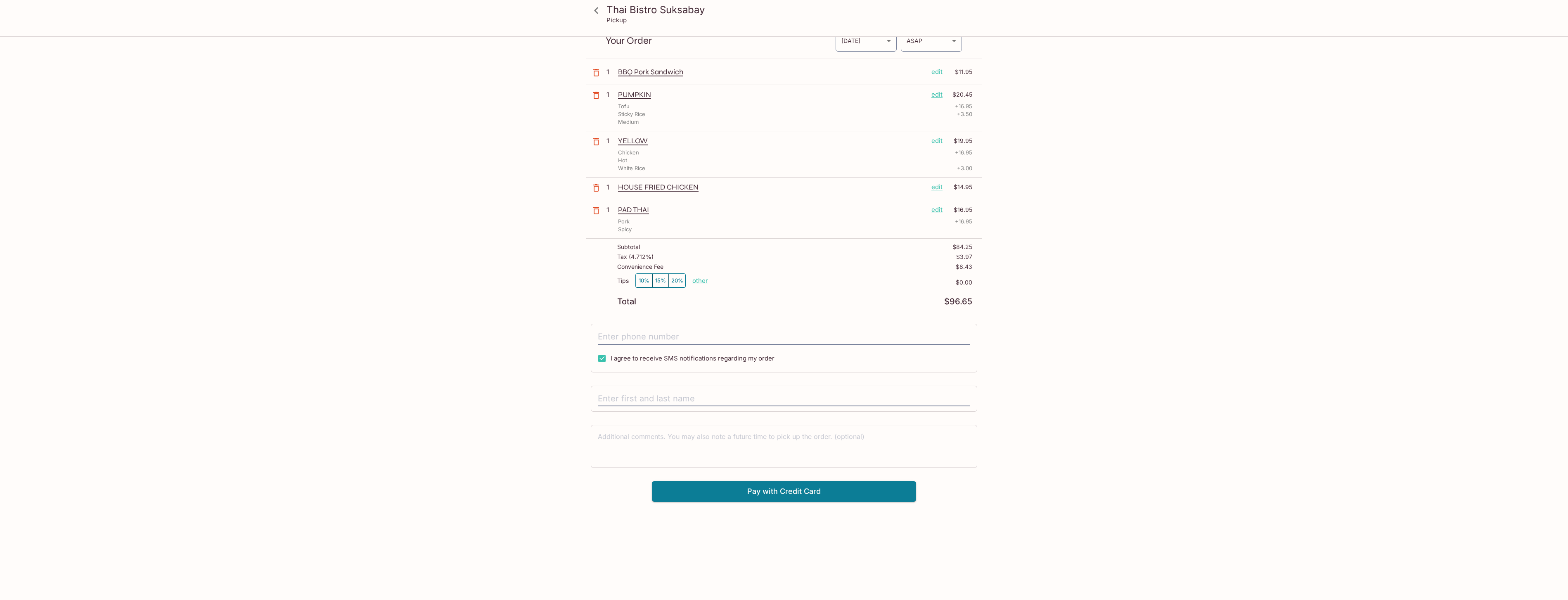
drag, startPoint x: 976, startPoint y: 264, endPoint x: 942, endPoint y: 268, distance: 34.2
click at [934, 266] on div "Subtotal $84.25 Tax ( 4.712% ) $3.97 Convenience Fee $8.43 Tips 10% 15% 20% oth…" at bounding box center [784, 274] width 397 height 72
drag, startPoint x: 935, startPoint y: 266, endPoint x: 712, endPoint y: 263, distance: 223.0
click at [712, 263] on div "Convenience Fee $8.43" at bounding box center [794, 268] width 355 height 10
click at [1223, 244] on div "Thai Bistro Suksabay Pickup Thai Bistro Suksabay Ste C2 98, [STREET_ADDRESS] Yo…" at bounding box center [784, 300] width 1568 height 600
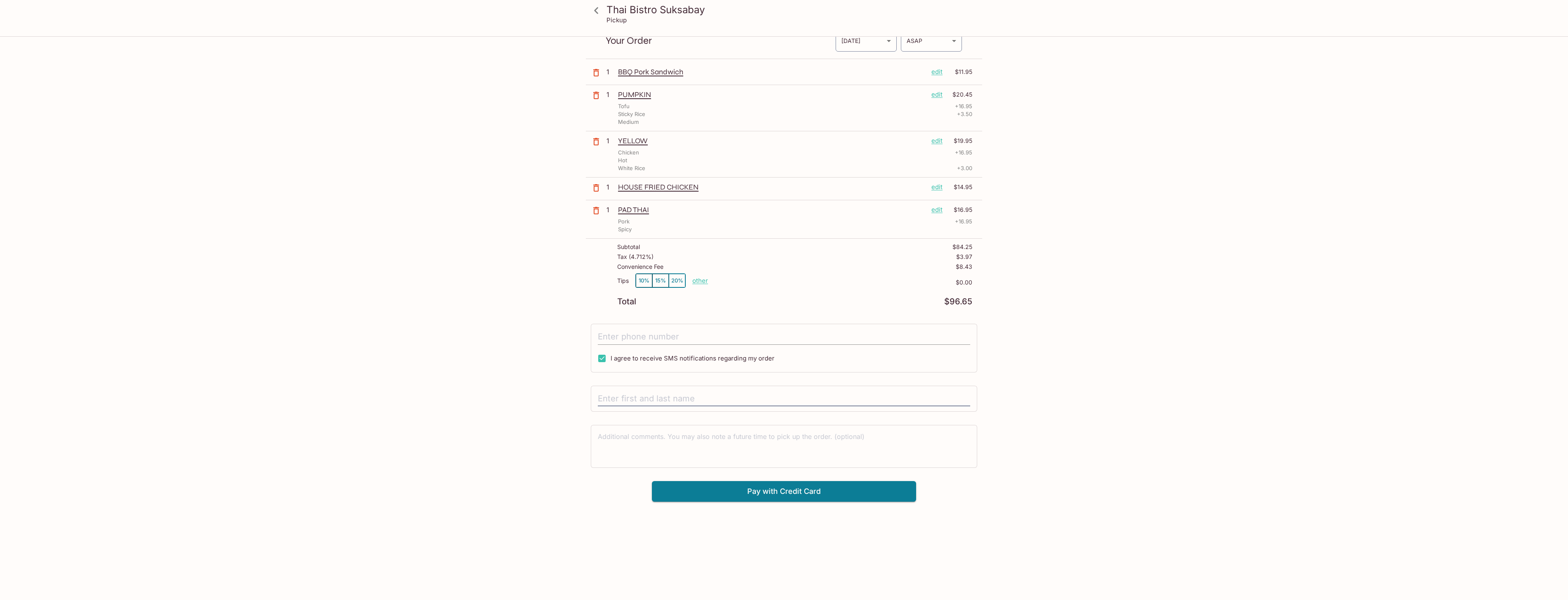
click at [695, 332] on input "tel" at bounding box center [783, 337] width 372 height 16
type input "[PHONE_NUMBER]"
click at [1141, 431] on div "Thai Bistro Suksabay Pickup Thai Bistro Suksabay Ste C2 98, [STREET_ADDRESS] Yo…" at bounding box center [784, 300] width 1568 height 600
click at [766, 394] on input "text" at bounding box center [783, 399] width 372 height 16
drag, startPoint x: 867, startPoint y: 365, endPoint x: 1091, endPoint y: 447, distance: 238.5
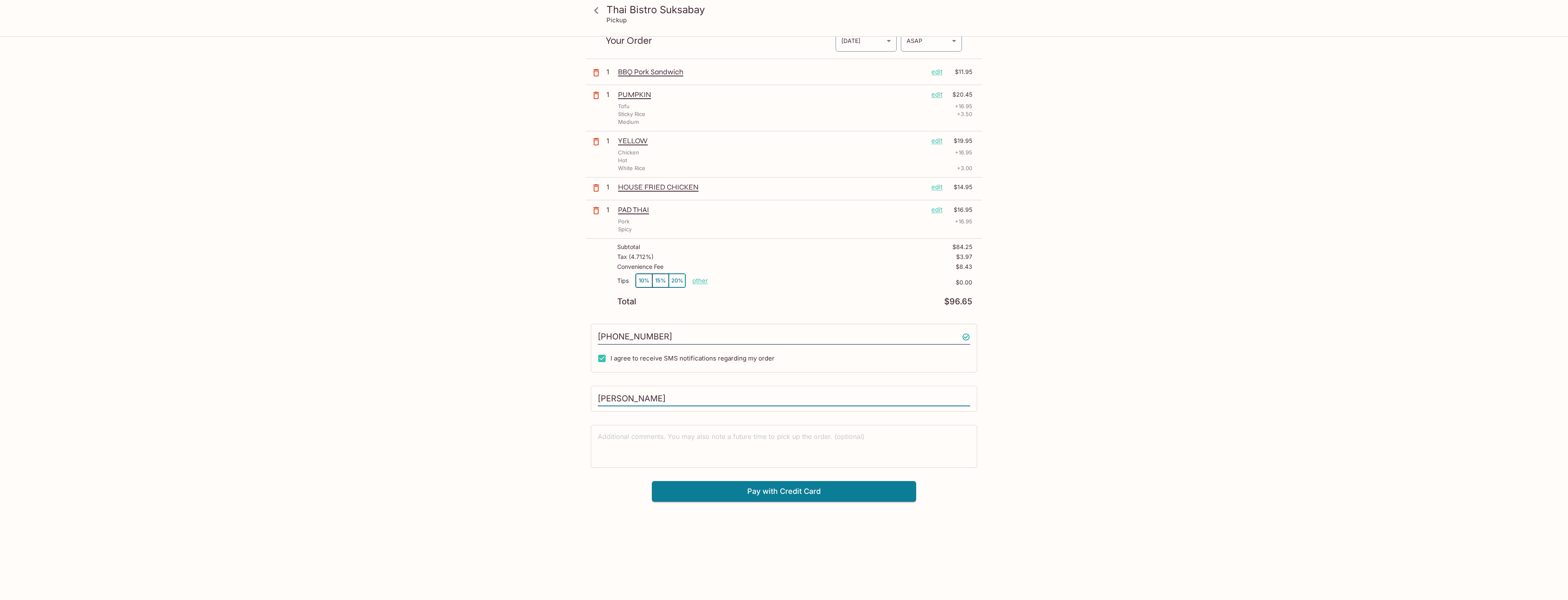
click at [1090, 464] on div "Thai Bistro Suksabay Pickup Thai Bistro Suksabay Ste C2 98, [STREET_ADDRESS] Yo…" at bounding box center [784, 300] width 1568 height 600
drag, startPoint x: 680, startPoint y: 403, endPoint x: 591, endPoint y: 409, distance: 89.2
click at [591, 409] on div "[PERSON_NAME]" at bounding box center [784, 398] width 386 height 26
type input "C"
type input "[PERSON_NAME]"
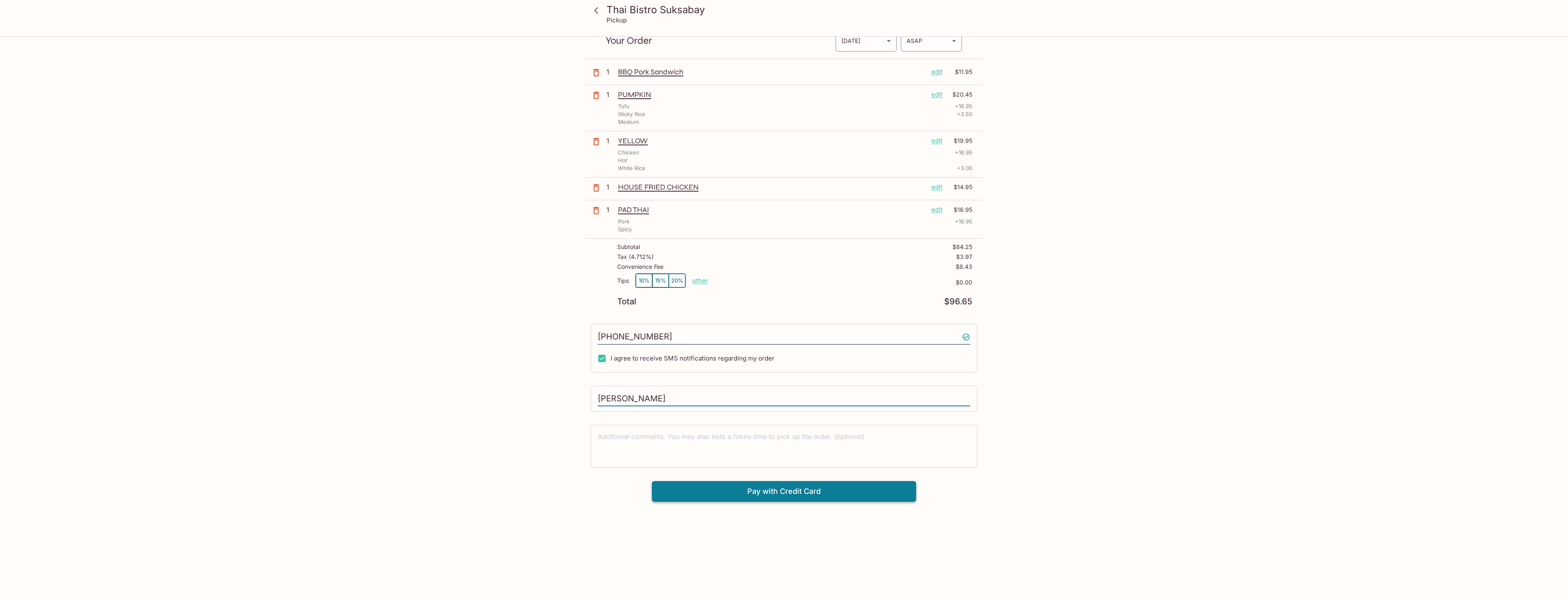
click at [810, 489] on button "Pay with Credit Card" at bounding box center [784, 491] width 264 height 21
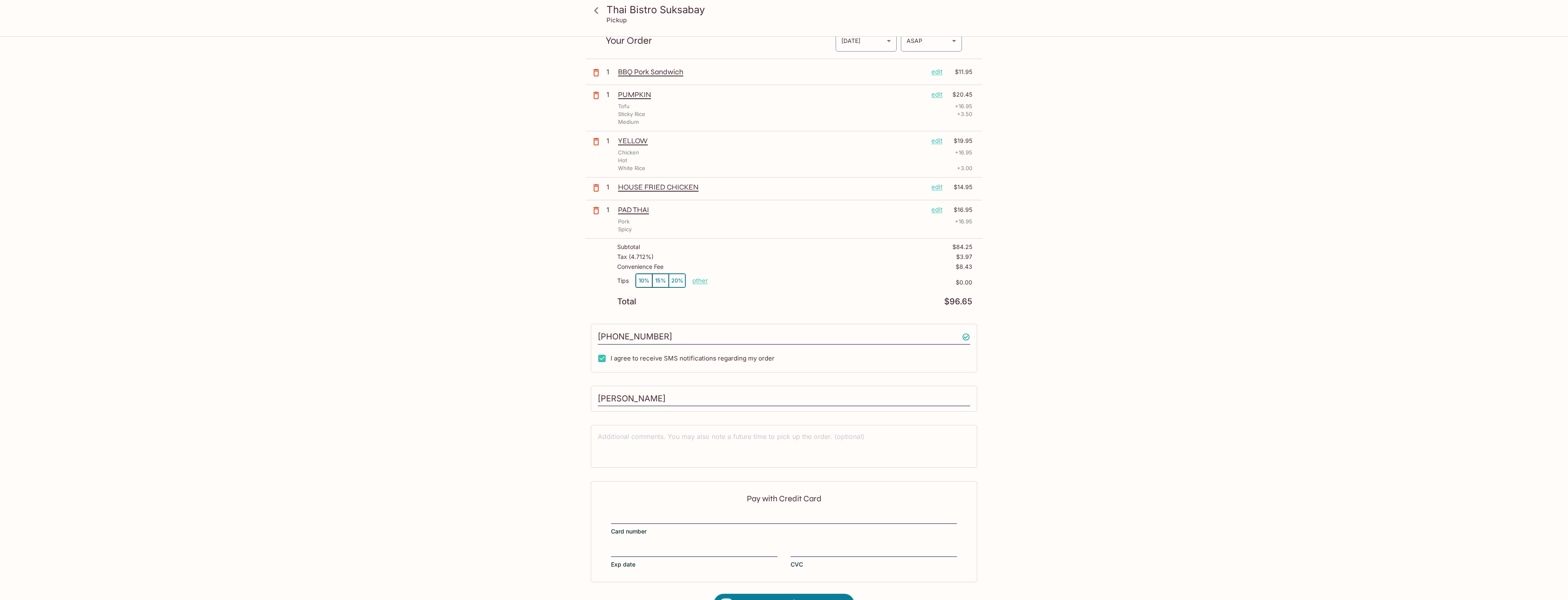
scroll to position [63, 0]
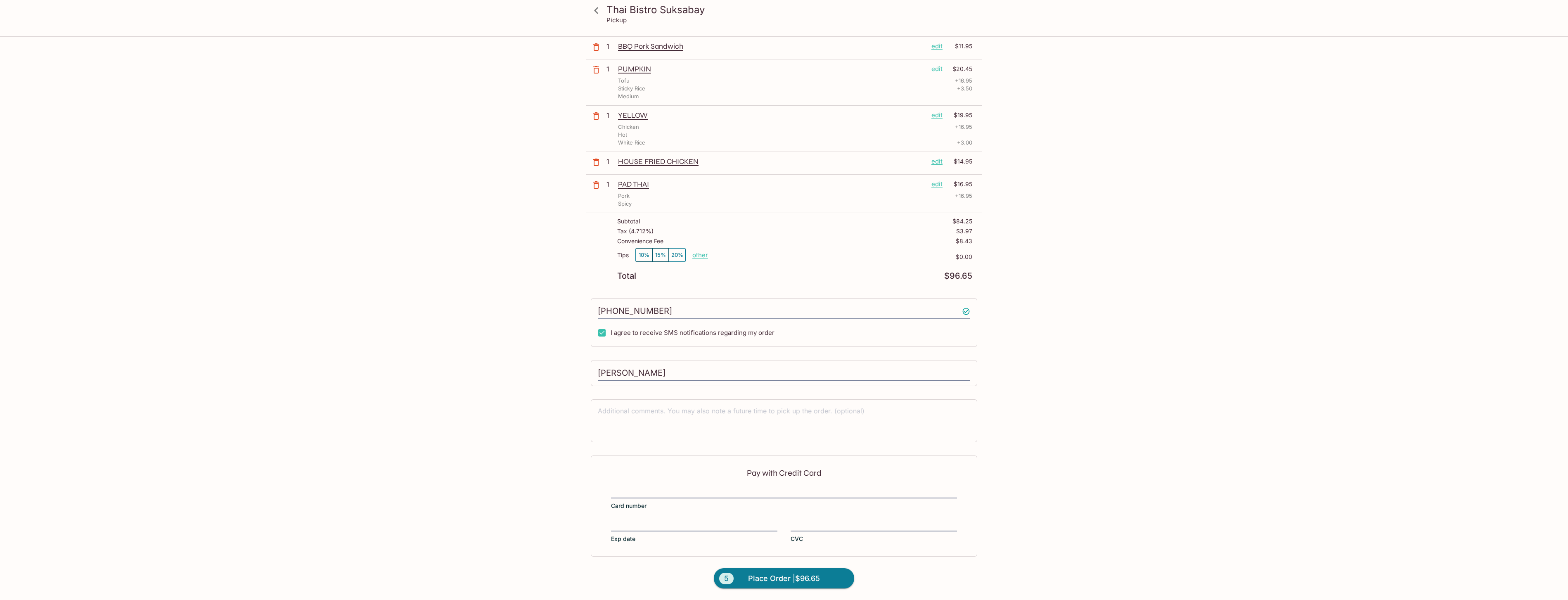
drag, startPoint x: 1080, startPoint y: 513, endPoint x: 1085, endPoint y: 510, distance: 5.8
click at [1085, 510] on div "Thai Bistro Suksabay Pickup Thai Bistro Suksabay Ste C2 98, [STREET_ADDRESS] Yo…" at bounding box center [784, 274] width 1568 height 600
click at [801, 581] on span "Place Order | $96.65" at bounding box center [784, 579] width 72 height 13
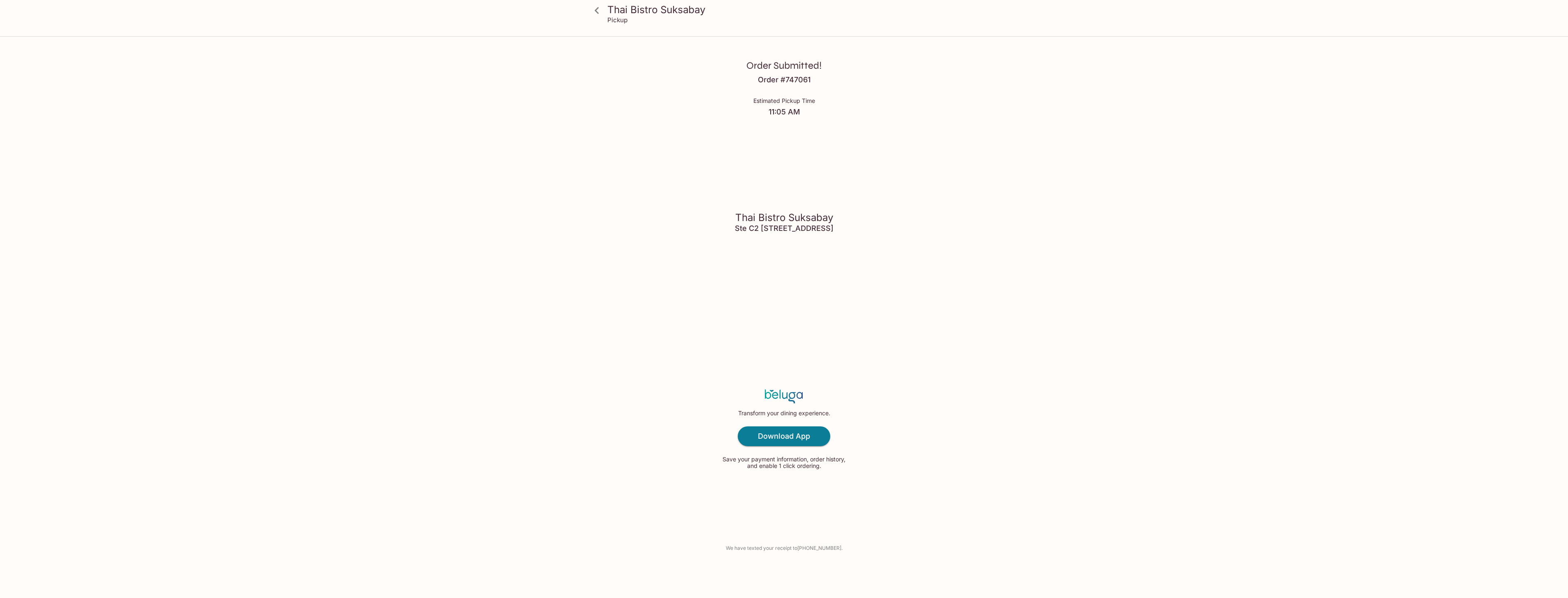
drag, startPoint x: 1220, startPoint y: 266, endPoint x: 1385, endPoint y: 433, distance: 234.8
click at [1221, 266] on div "Thai Bistro Suksabay Pickup Order Submitted! Order # 747061 Estimated Pickup Ti…" at bounding box center [784, 299] width 1568 height 598
click at [357, 79] on div "Thai Bistro Suksabay Pickup Order Submitted! Order # 747061 Estimated Pickup Ti…" at bounding box center [784, 299] width 1568 height 598
